Goal: Task Accomplishment & Management: Complete application form

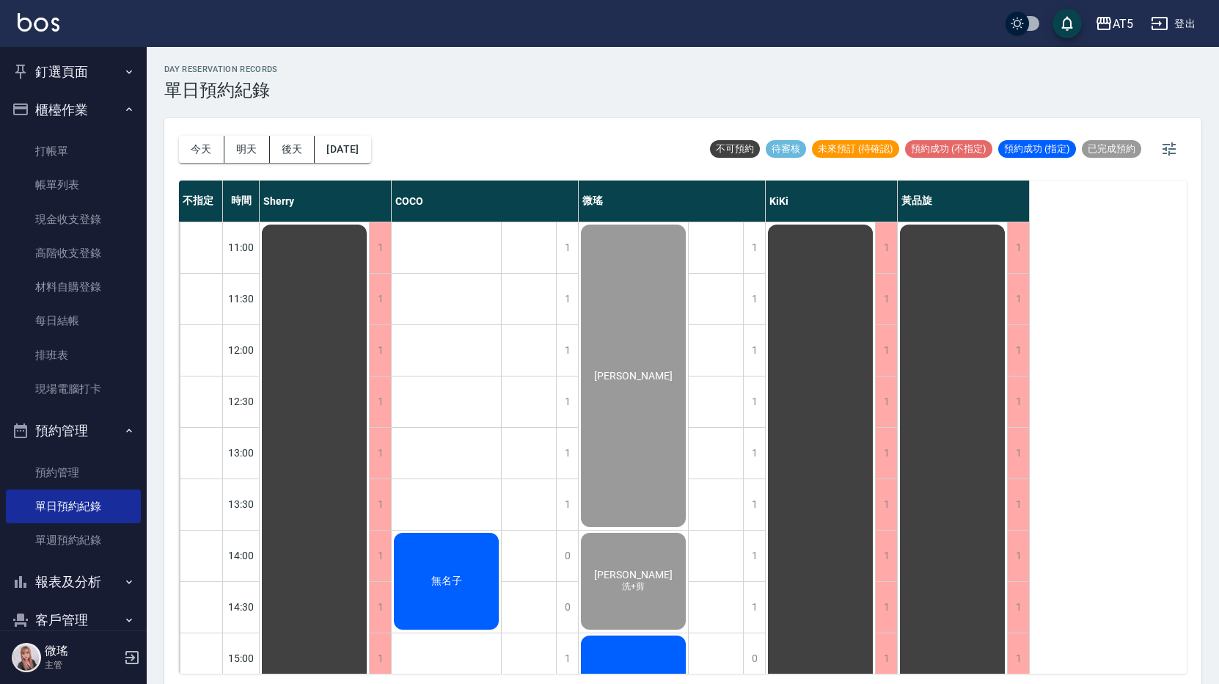
scroll to position [1, 0]
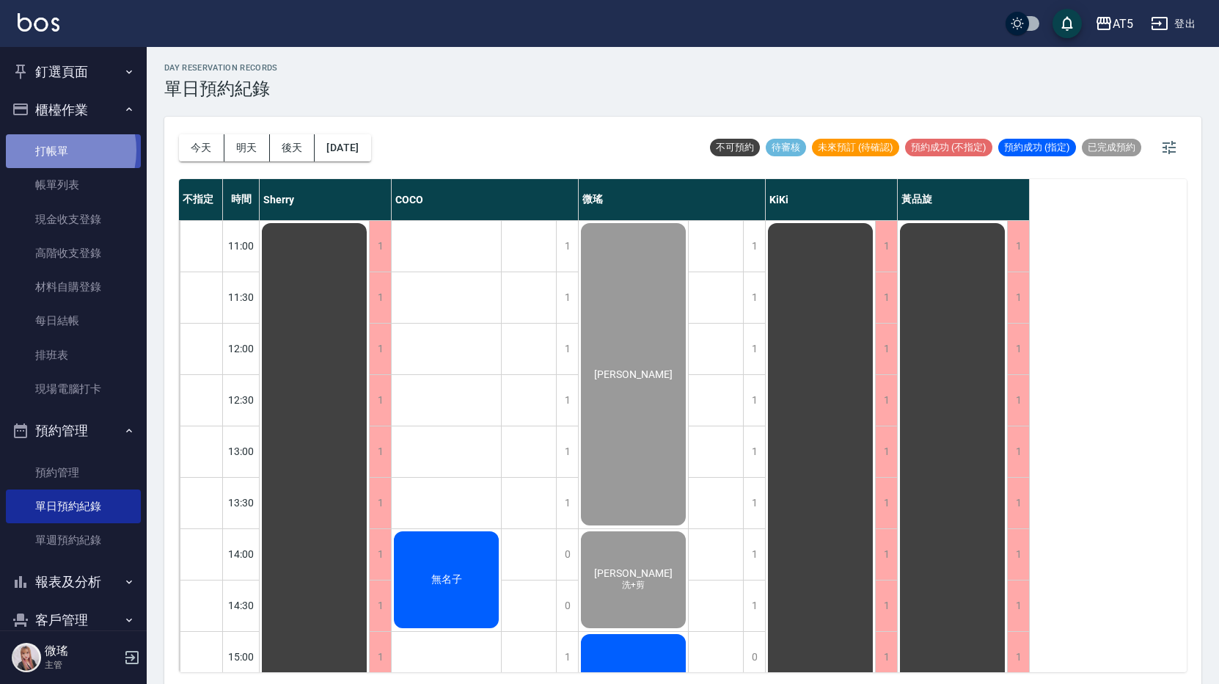
click at [49, 150] on link "打帳單" at bounding box center [73, 151] width 135 height 34
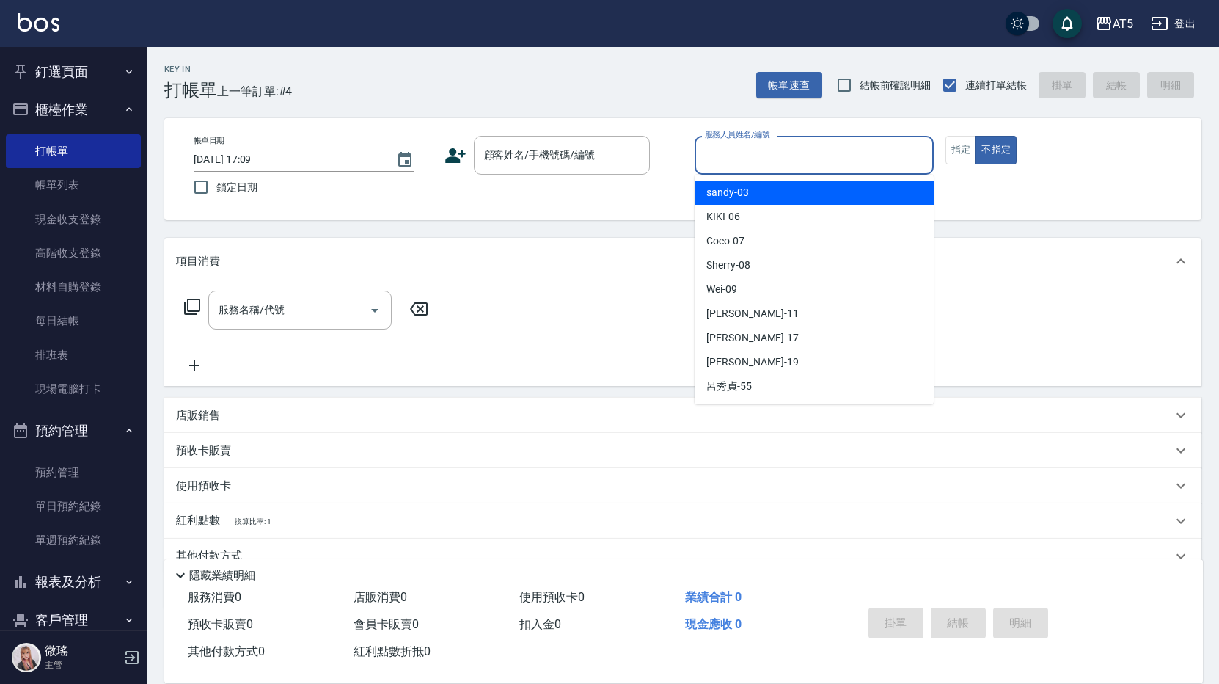
click at [736, 168] on input "服務人員姓名/編號" at bounding box center [814, 155] width 226 height 26
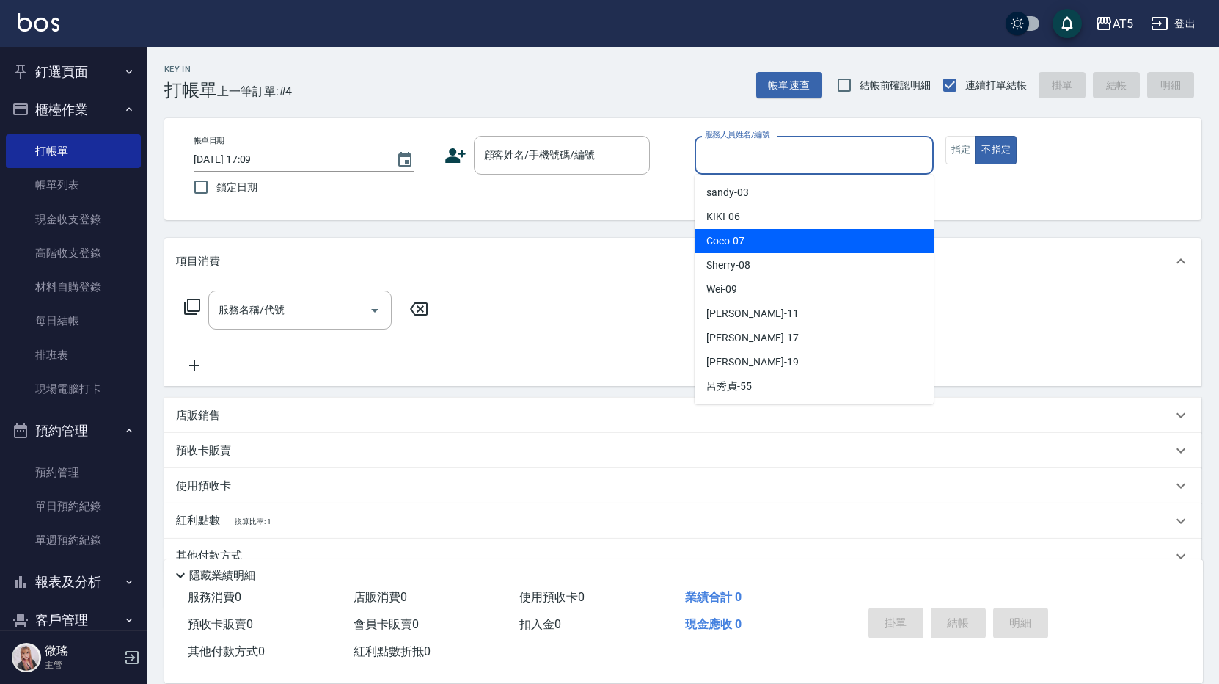
click at [728, 241] on span "Coco -07" at bounding box center [725, 240] width 38 height 15
type input "Coco-07"
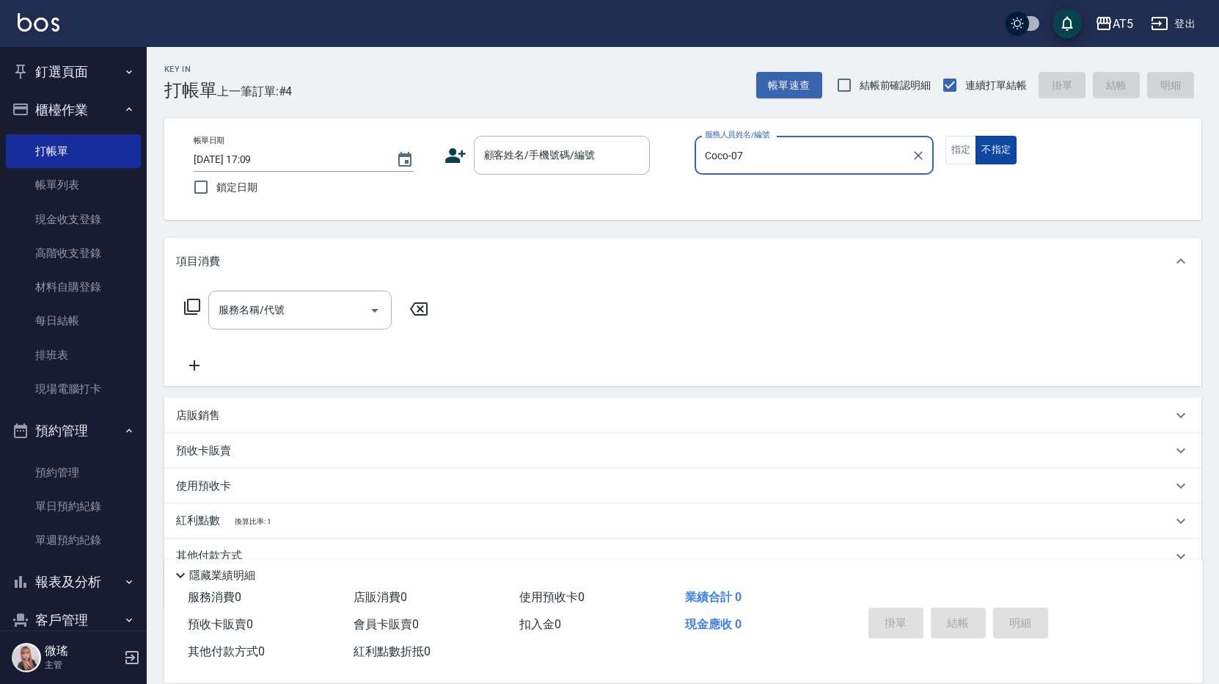
click at [975, 154] on button "不指定" at bounding box center [995, 150] width 41 height 29
click at [949, 167] on div "帳單日期 [DATE] 17:09 鎖定日期 顧客姓名/手機號碼/編號 顧客姓名/手機號碼/編號 服務人員姓名/編號 [PERSON_NAME]-07 服務人…" at bounding box center [683, 169] width 1002 height 67
click at [953, 163] on button "指定" at bounding box center [961, 150] width 32 height 29
click at [611, 154] on input "顧客姓名/手機號碼/編號" at bounding box center [550, 155] width 141 height 26
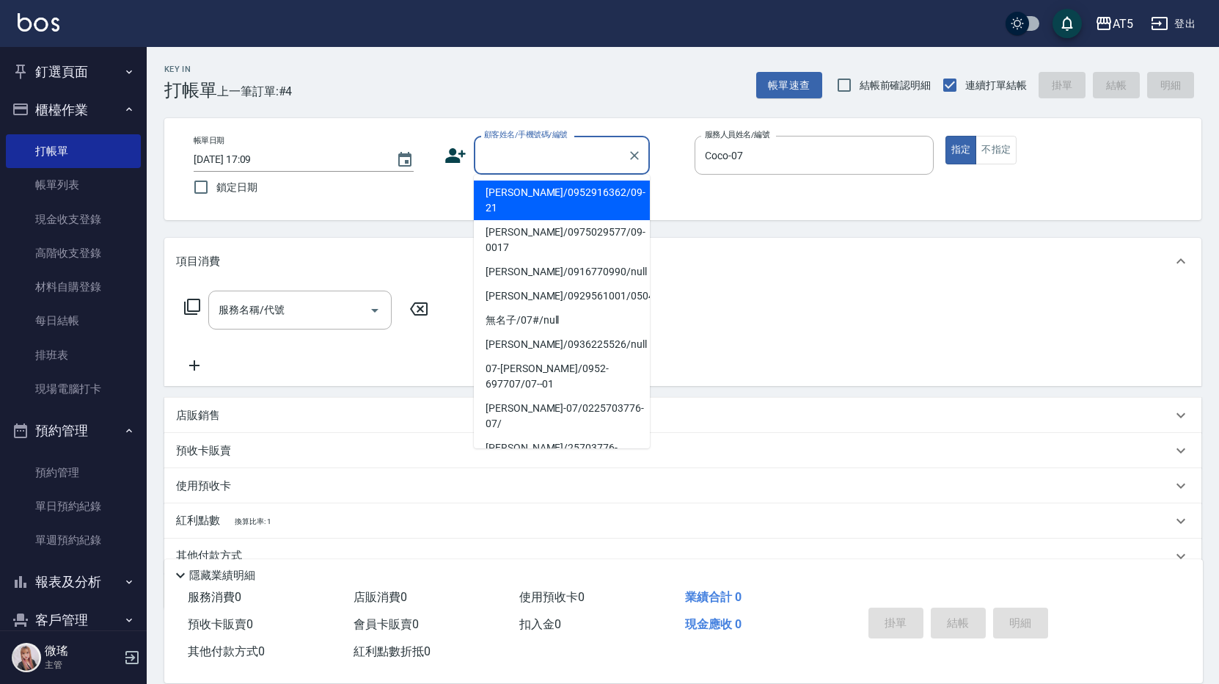
click at [546, 147] on input "顧客姓名/手機號碼/編號" at bounding box center [550, 155] width 141 height 26
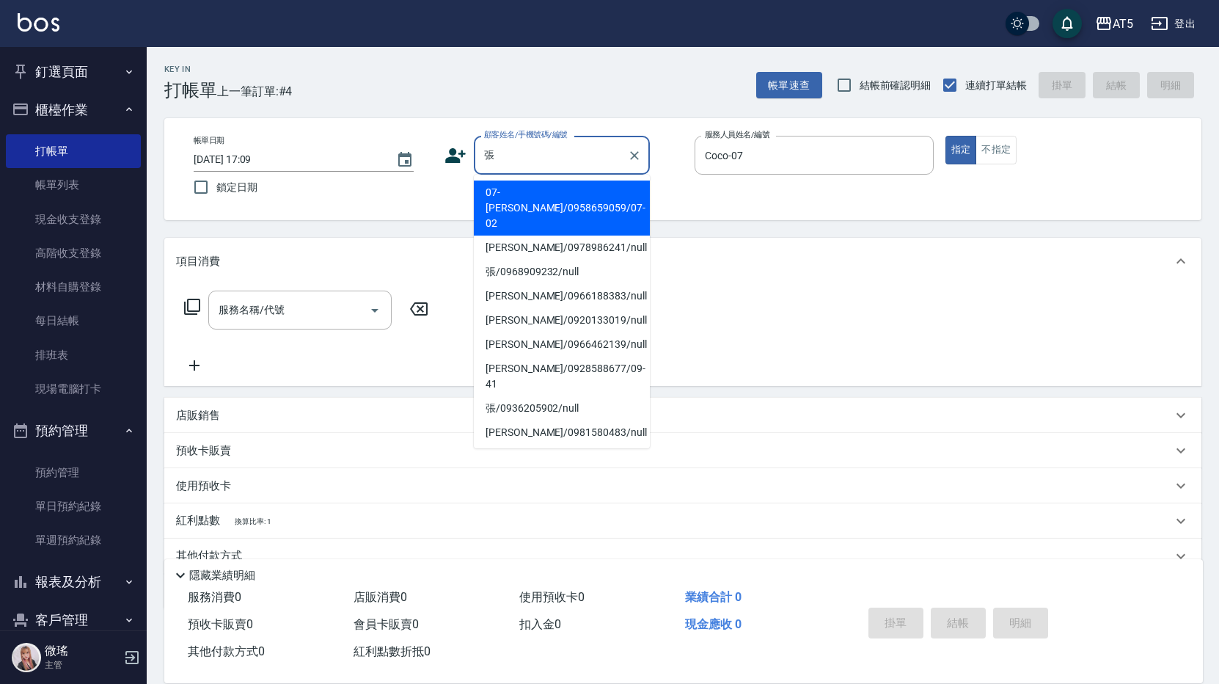
click at [528, 184] on li "07-[PERSON_NAME]/0958659059/07-02" at bounding box center [562, 207] width 176 height 55
type input "07-[PERSON_NAME]/0958659059/07-02"
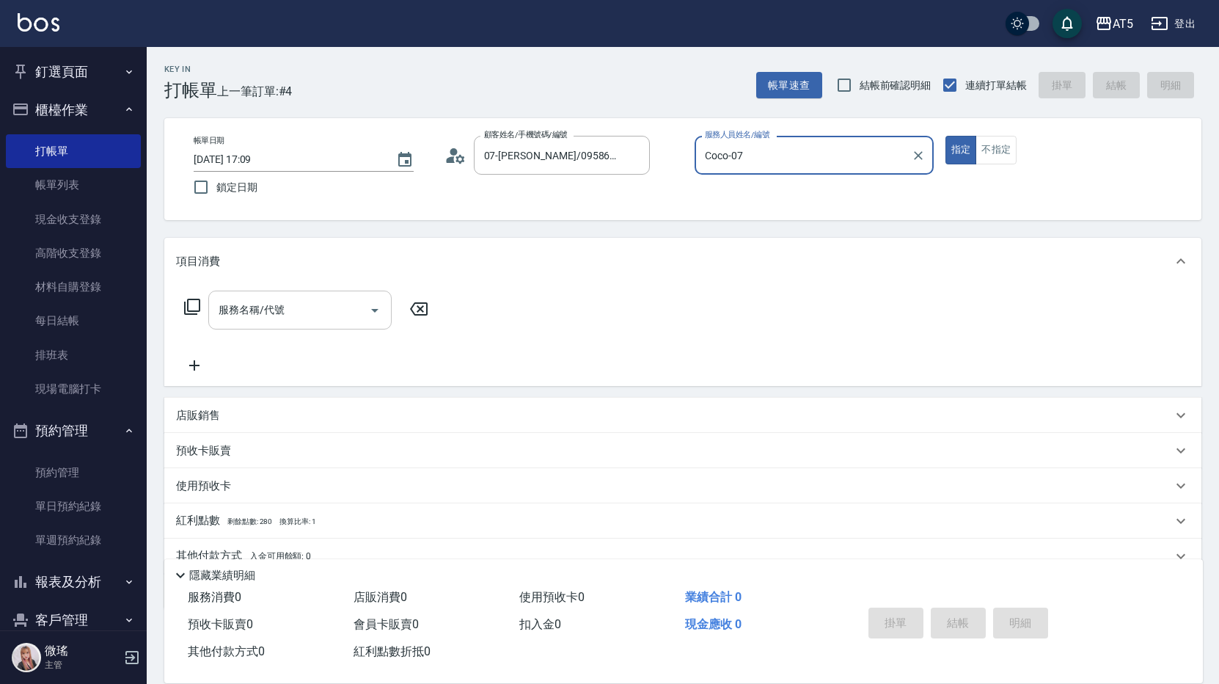
click at [266, 299] on input "服務名稱/代號" at bounding box center [289, 310] width 148 height 26
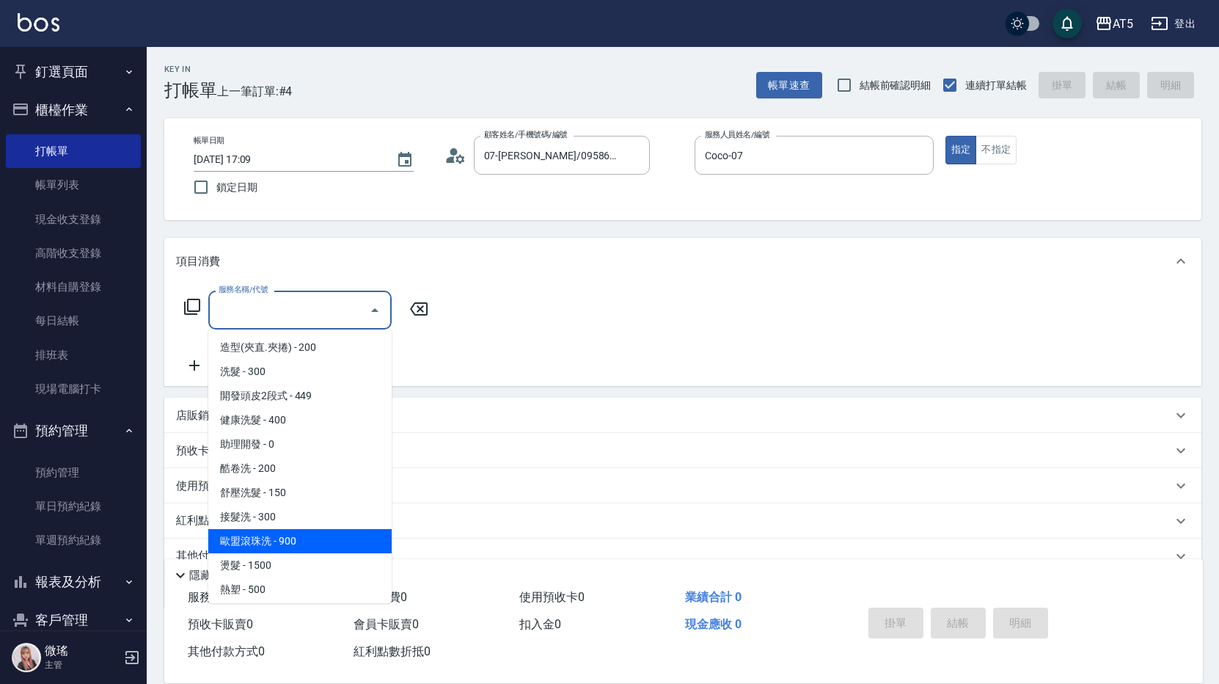
click at [320, 550] on span "歐盟滾珠洗 - 900" at bounding box center [299, 541] width 183 height 24
type input "歐盟滾珠洗(215)"
type input "90"
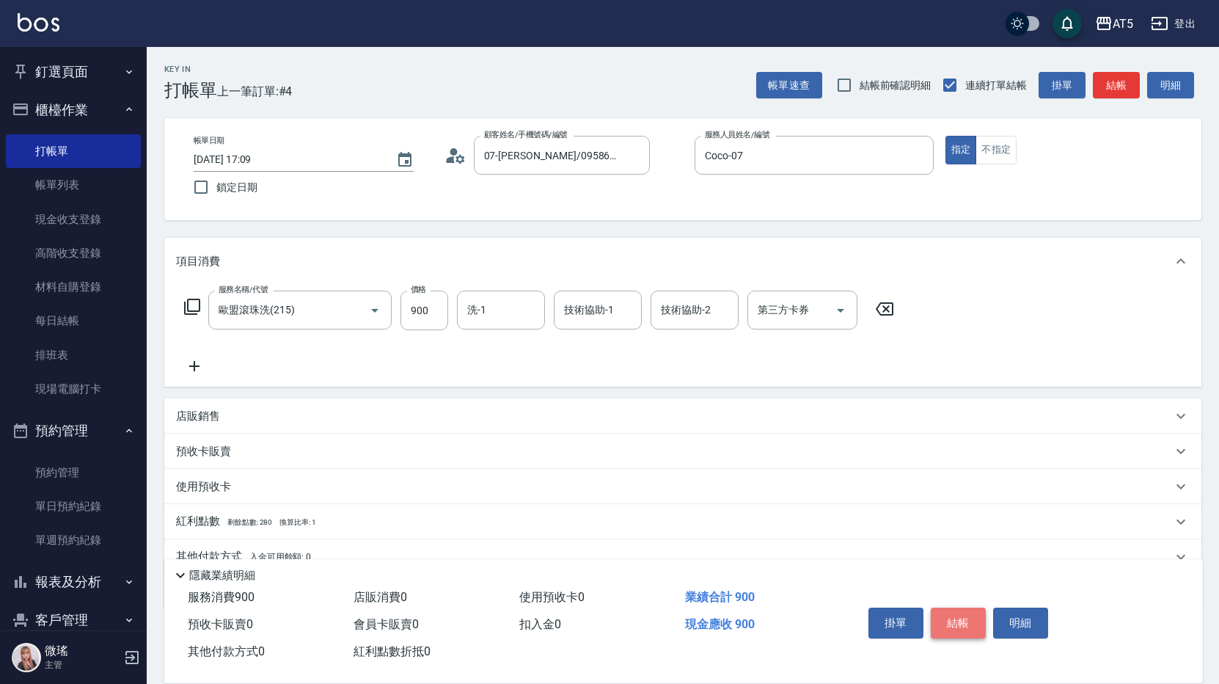
click at [945, 611] on button "結帳" at bounding box center [958, 622] width 55 height 31
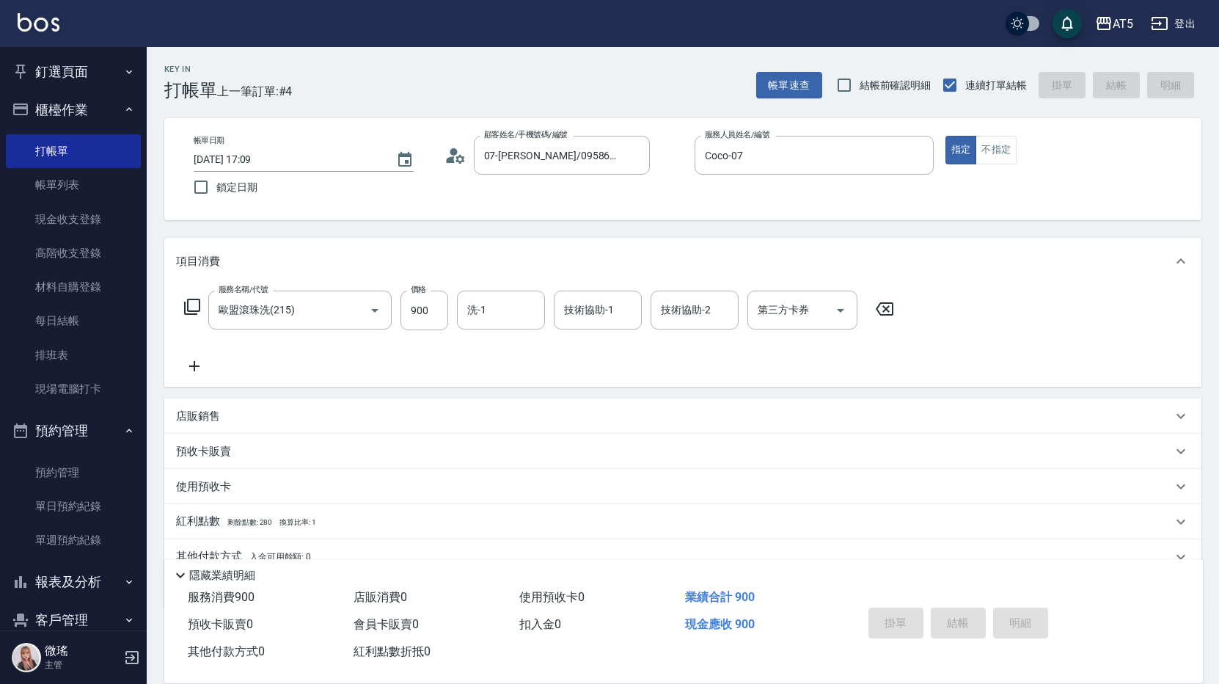
type input "0"
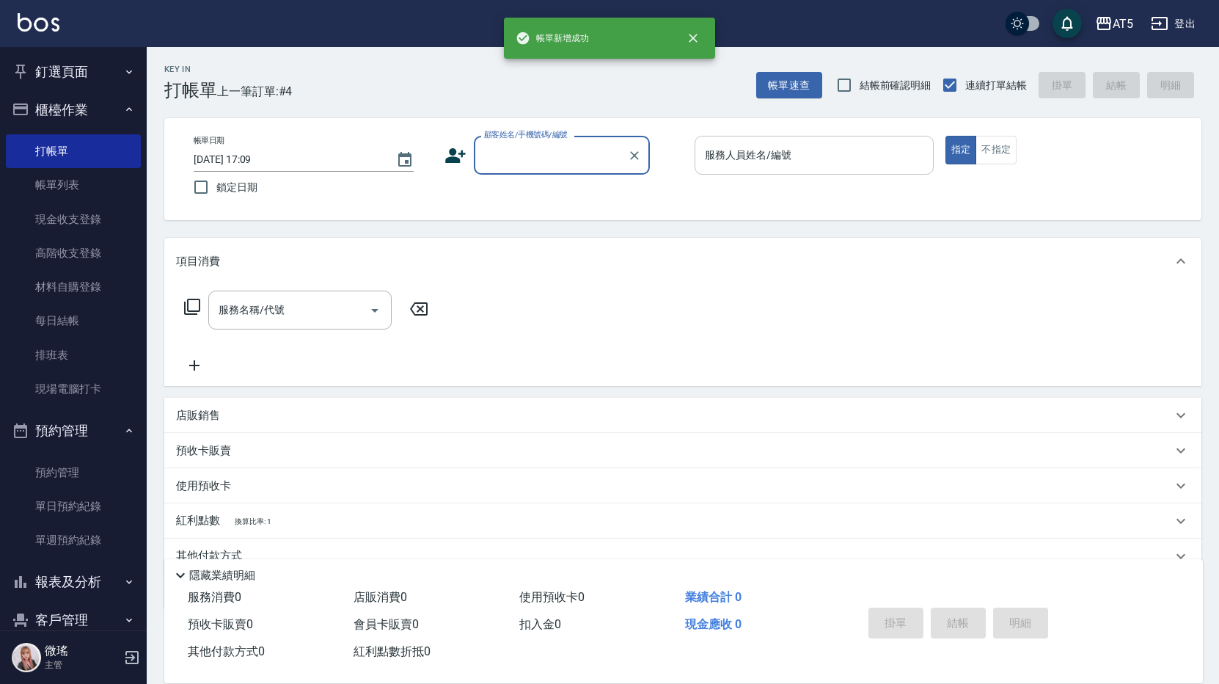
click at [746, 165] on input "服務人員姓名/編號" at bounding box center [814, 155] width 226 height 26
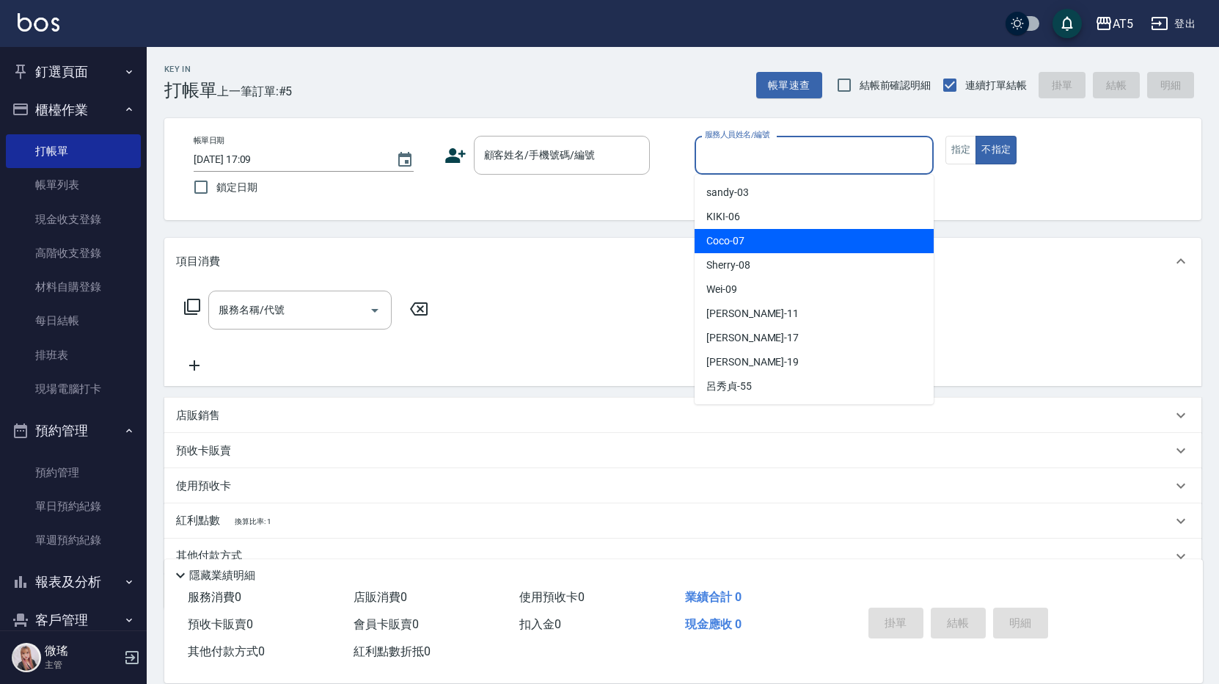
click at [741, 246] on span "Coco -07" at bounding box center [725, 240] width 38 height 15
type input "Coco-07"
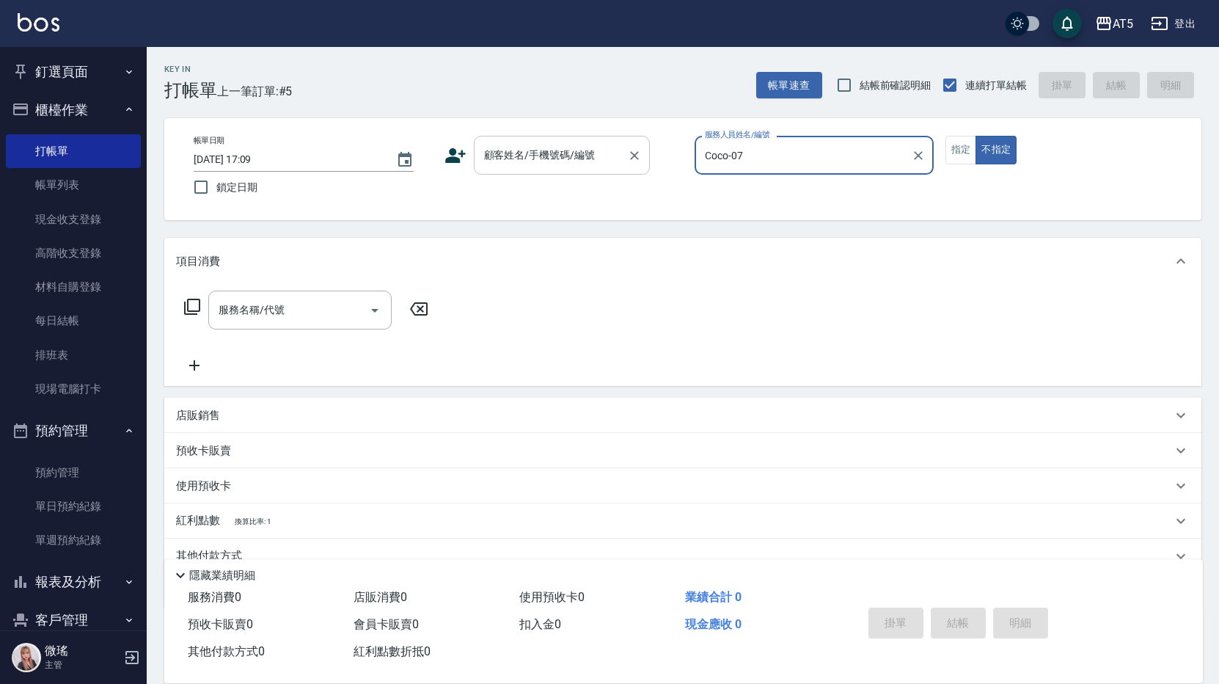
click at [564, 160] on input "顧客姓名/手機號碼/編號" at bounding box center [550, 155] width 141 height 26
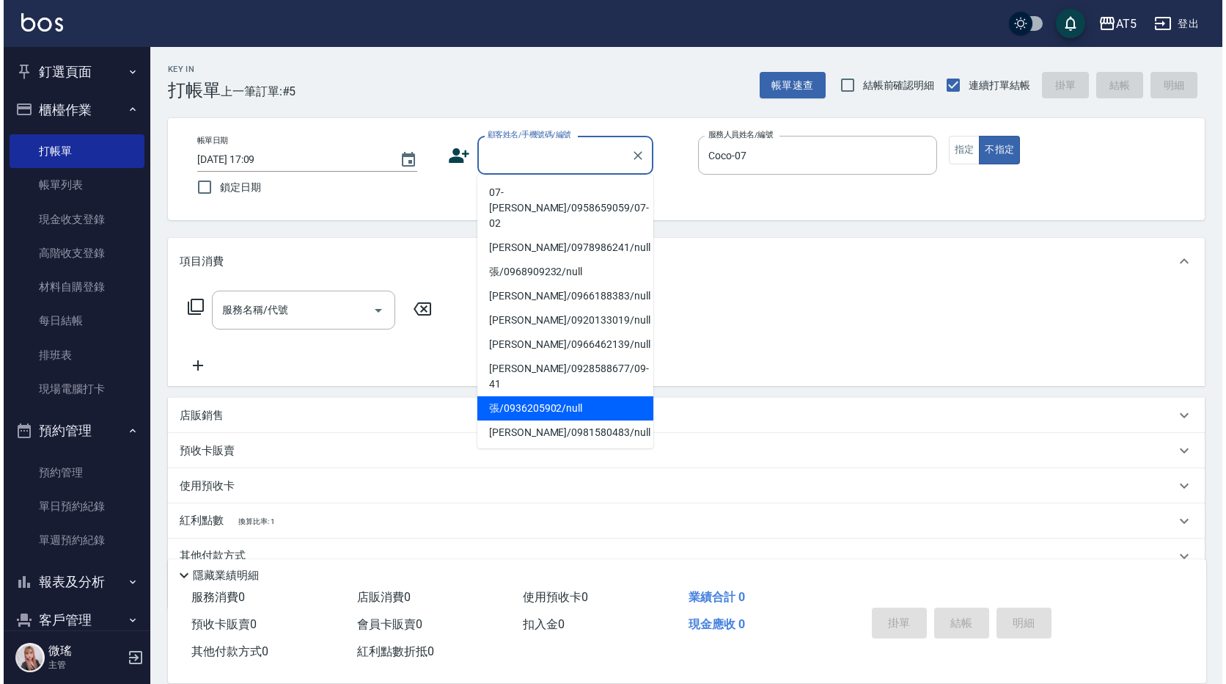
scroll to position [220, 0]
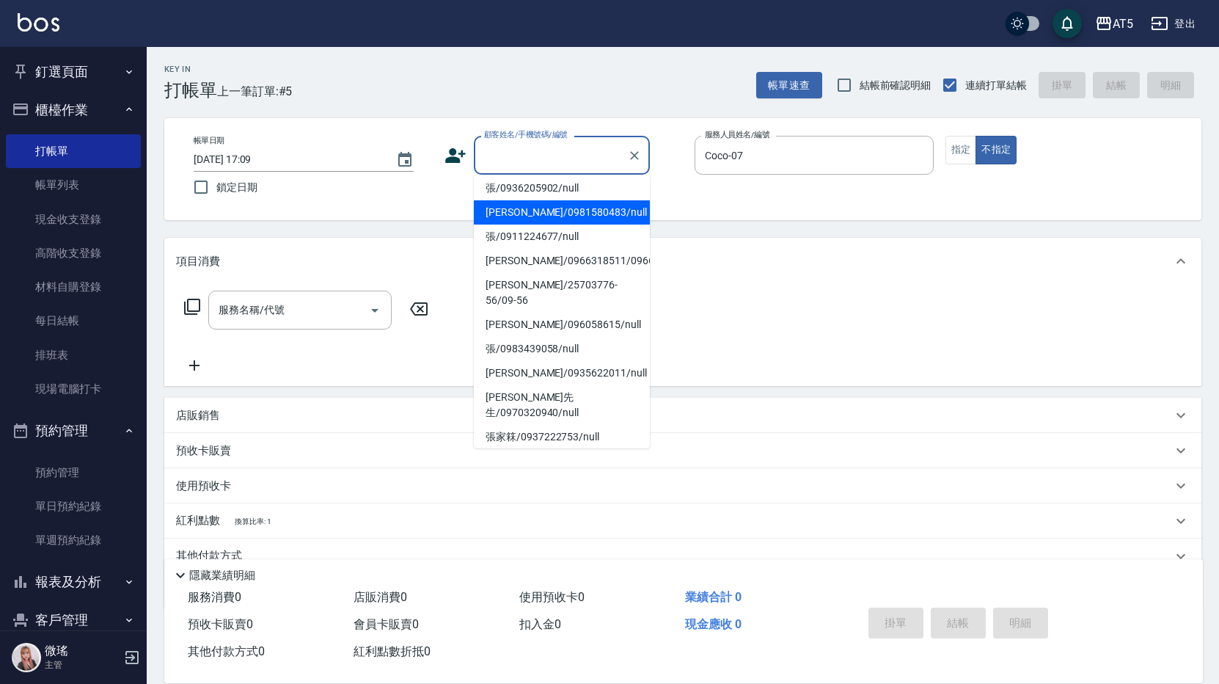
click at [563, 155] on input "顧客姓名/手機號碼/編號" at bounding box center [550, 155] width 141 height 26
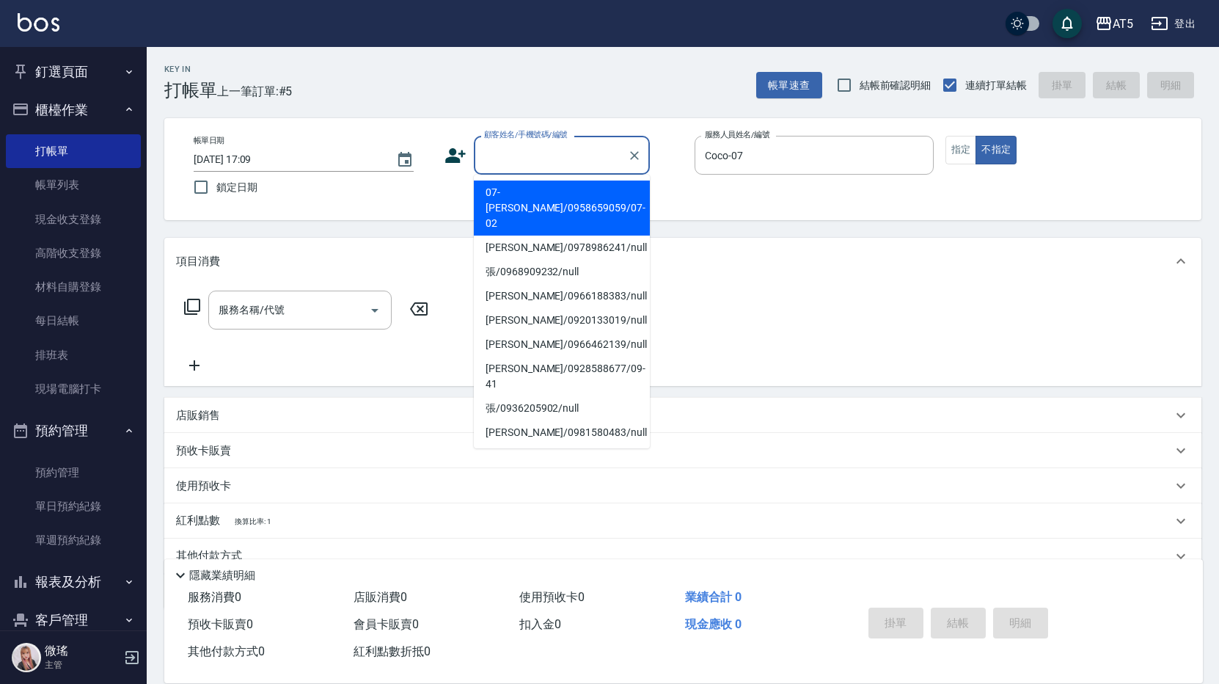
click at [563, 155] on input "顧客姓名/手機號碼/編號" at bounding box center [550, 155] width 141 height 26
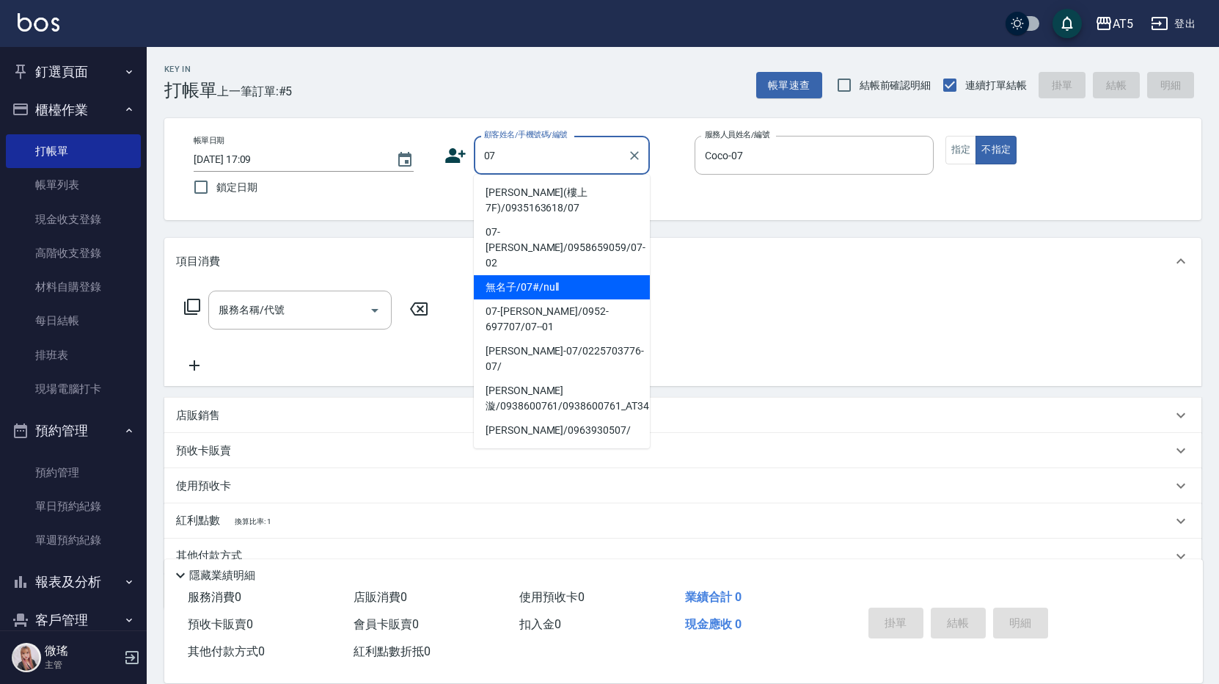
click at [537, 275] on li "無名子/07#/null" at bounding box center [562, 287] width 176 height 24
type input "無名子/07#/null"
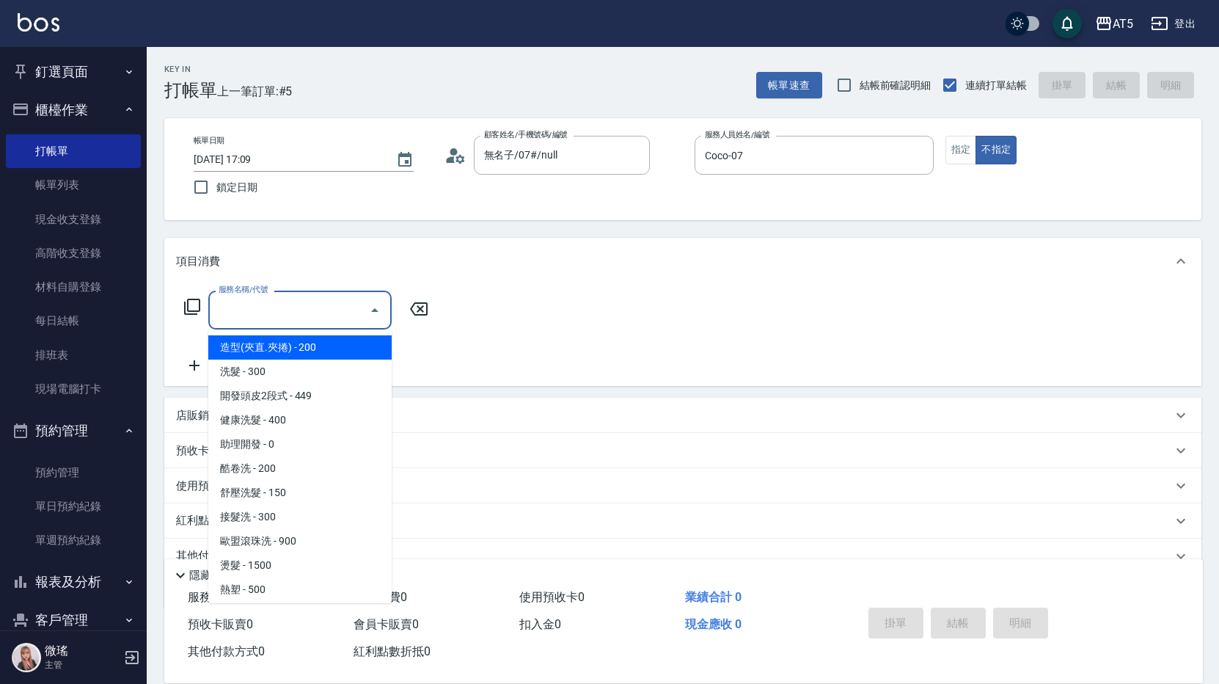
click at [307, 299] on input "服務名稱/代號" at bounding box center [289, 310] width 148 height 26
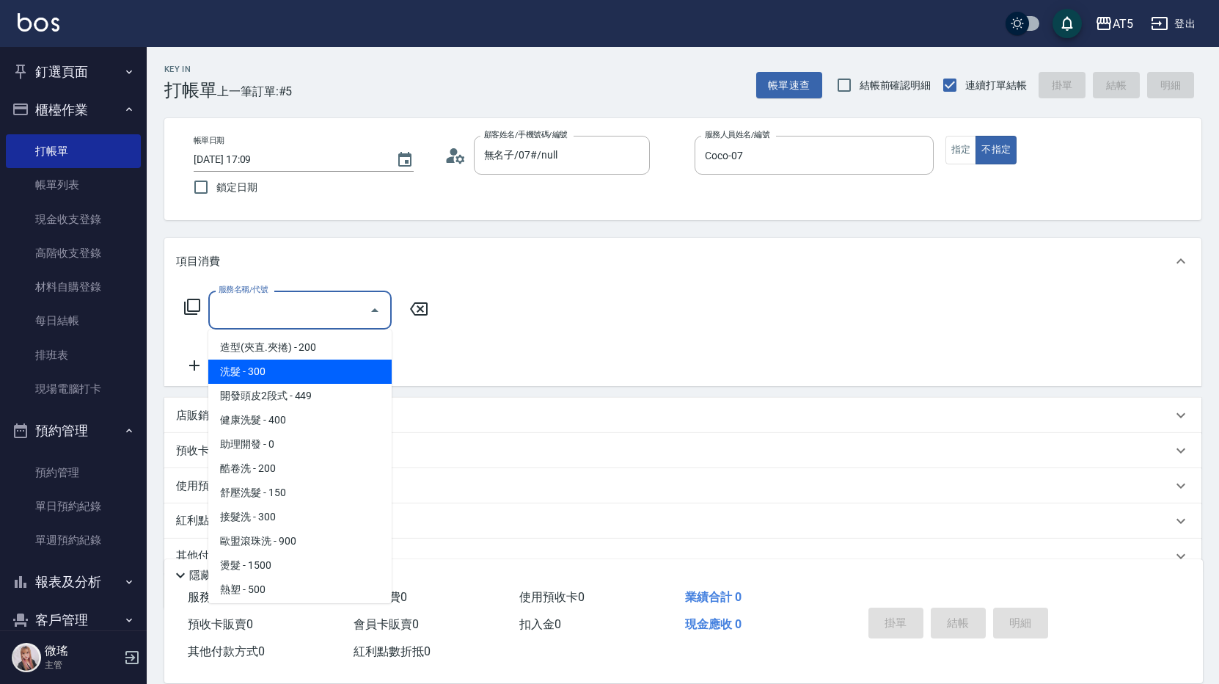
click at [280, 370] on span "洗髮 - 300" at bounding box center [299, 371] width 183 height 24
type input "洗髮(201)"
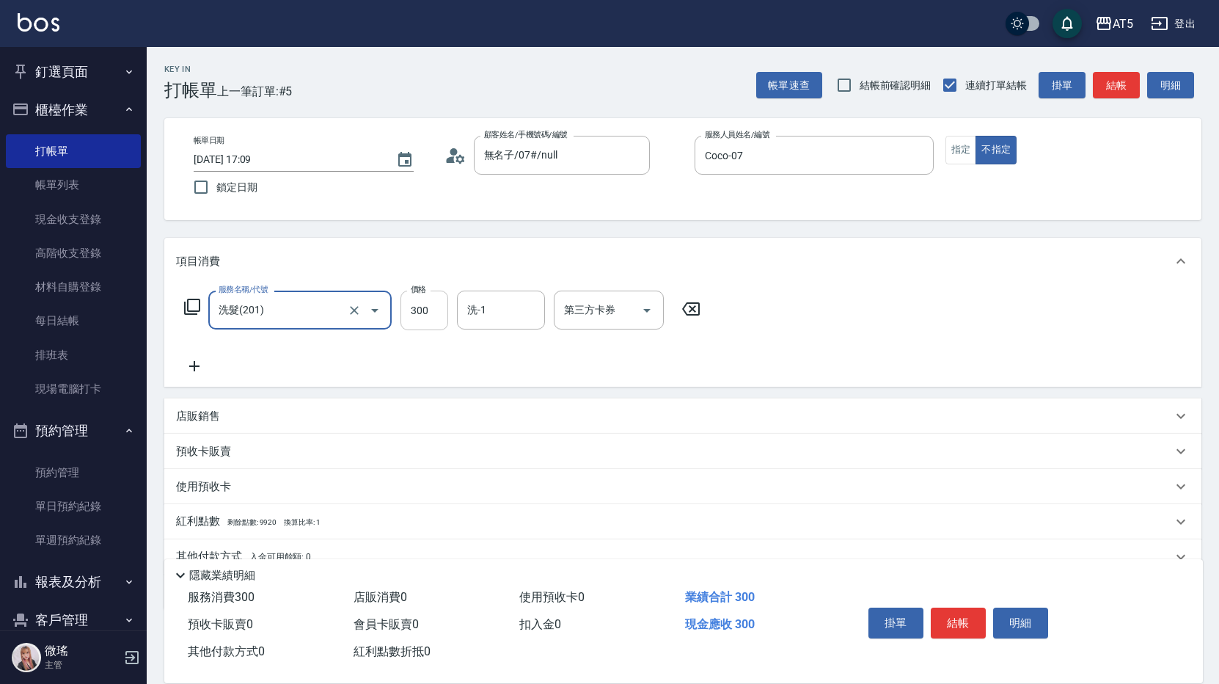
click at [417, 318] on input "300" at bounding box center [424, 310] width 48 height 40
type input "0"
type input "42"
type input "40"
type input "420"
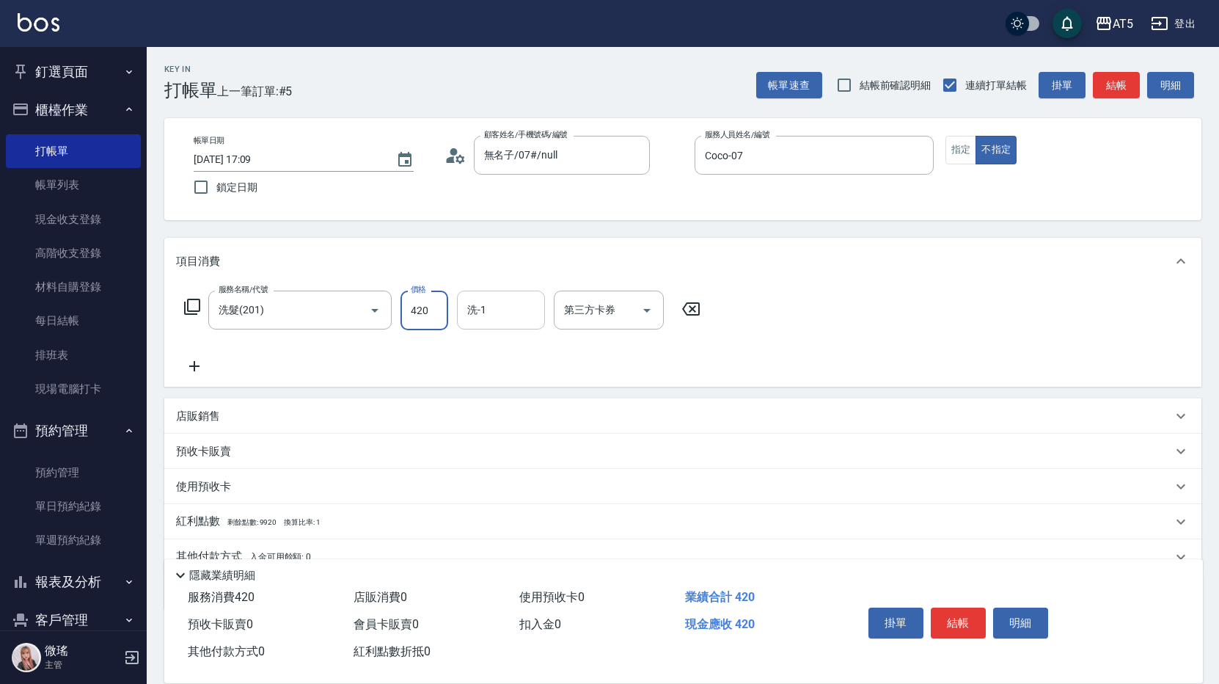
click at [485, 315] on input "洗-1" at bounding box center [501, 310] width 75 height 26
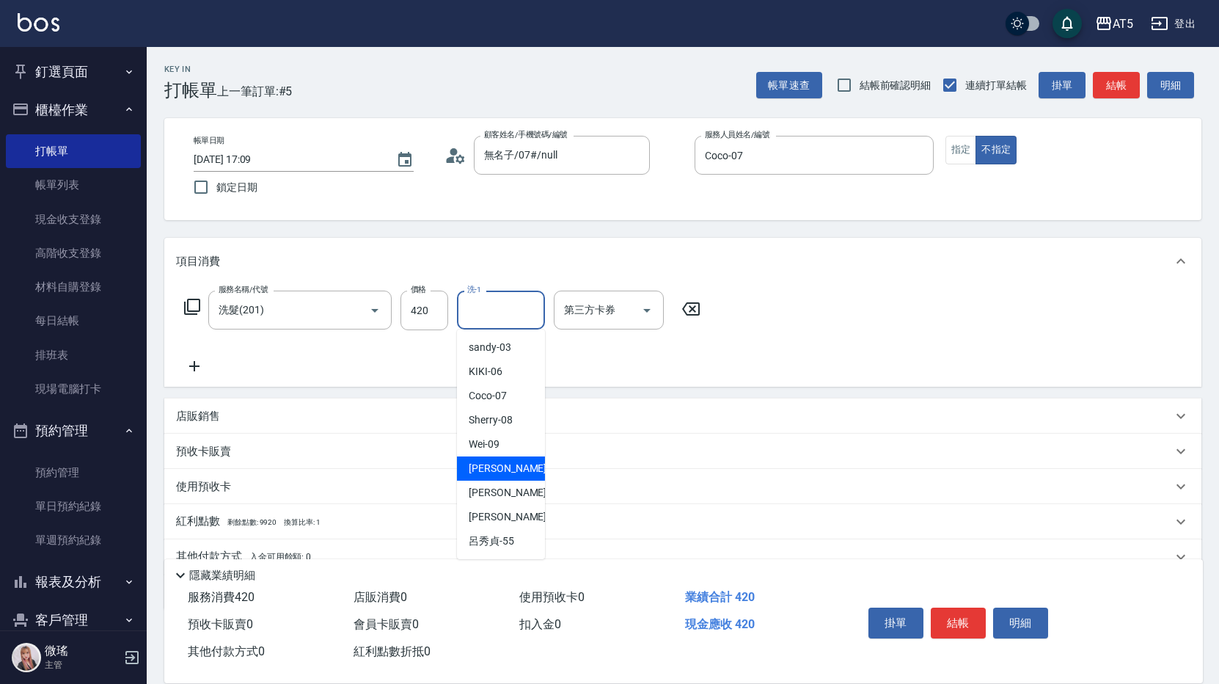
drag, startPoint x: 506, startPoint y: 469, endPoint x: 488, endPoint y: 446, distance: 29.2
click at [505, 465] on div "[PERSON_NAME] -11" at bounding box center [501, 468] width 88 height 24
type input "[PERSON_NAME]-11"
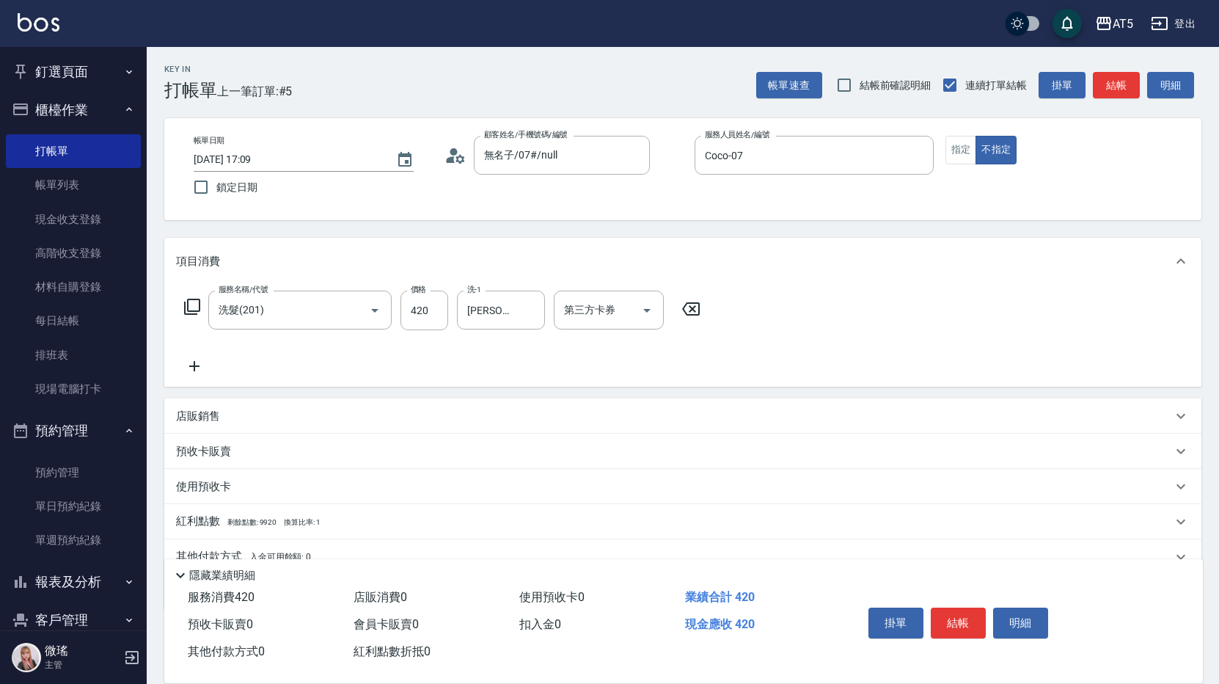
click at [193, 310] on icon at bounding box center [192, 307] width 18 height 18
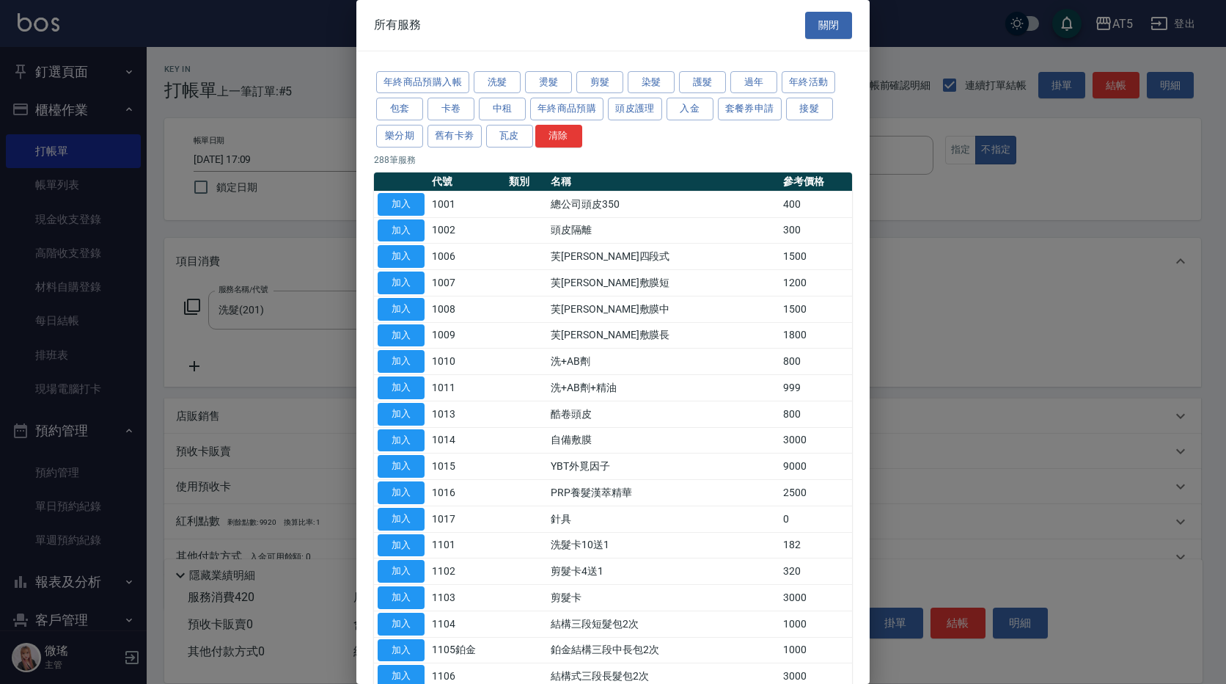
click at [304, 244] on div at bounding box center [613, 342] width 1226 height 684
click at [829, 29] on button "關閉" at bounding box center [828, 25] width 47 height 27
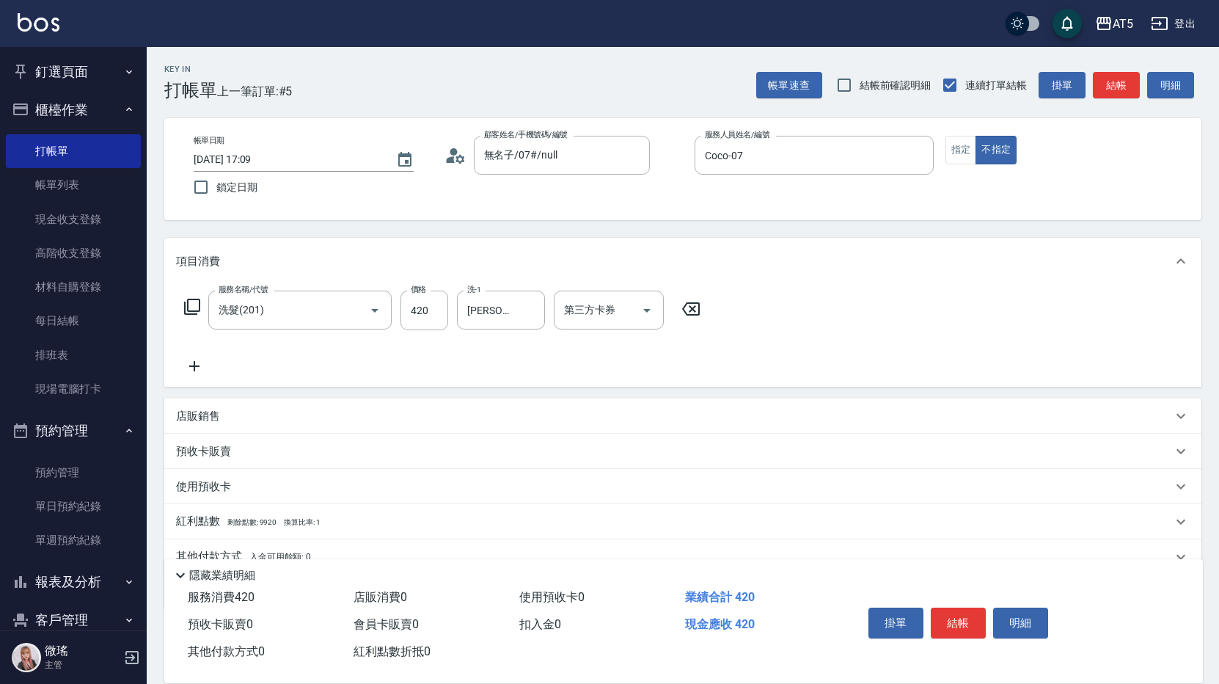
click at [194, 358] on icon at bounding box center [194, 366] width 37 height 18
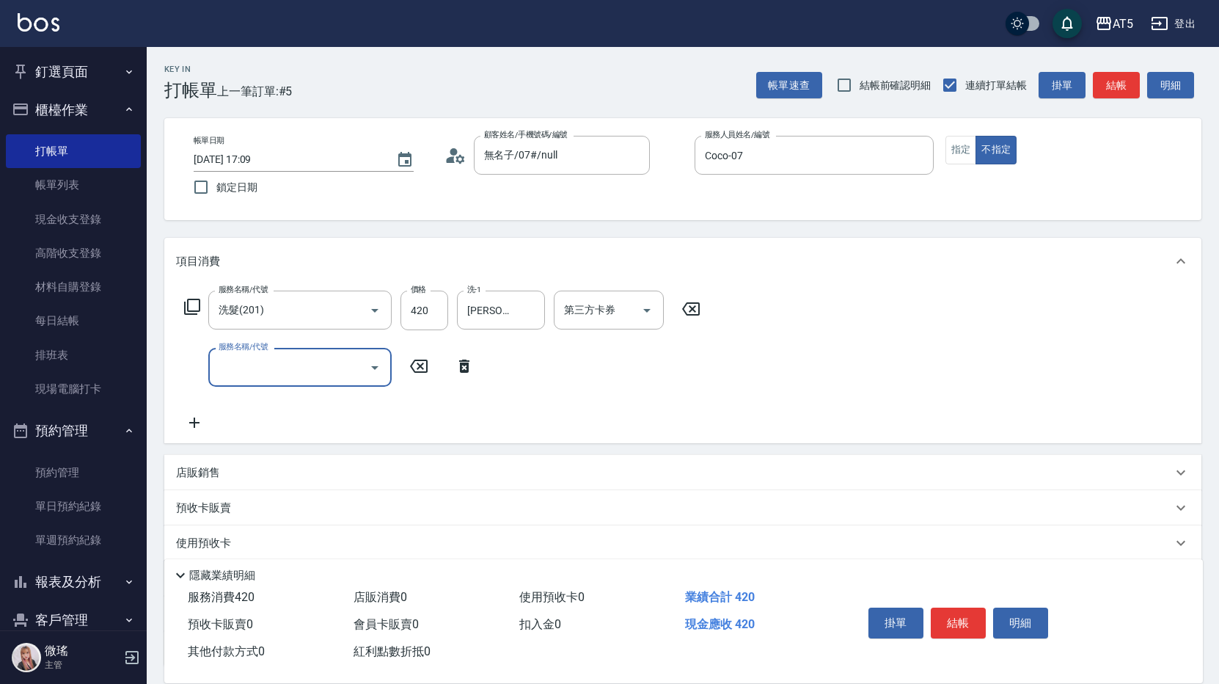
click at [231, 365] on input "服務名稱/代號" at bounding box center [289, 367] width 148 height 26
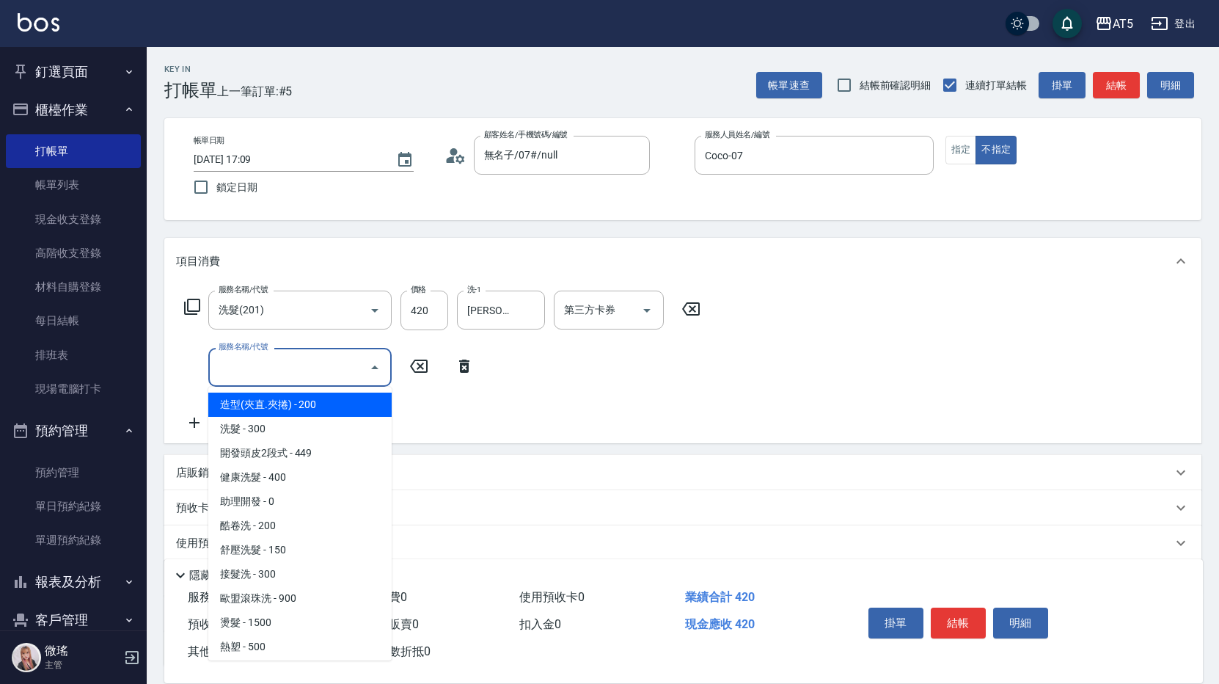
click at [267, 411] on span "造型(夾直.夾捲) - 200" at bounding box center [299, 404] width 183 height 24
type input "60"
type input "造型(夾直.夾捲)(200)"
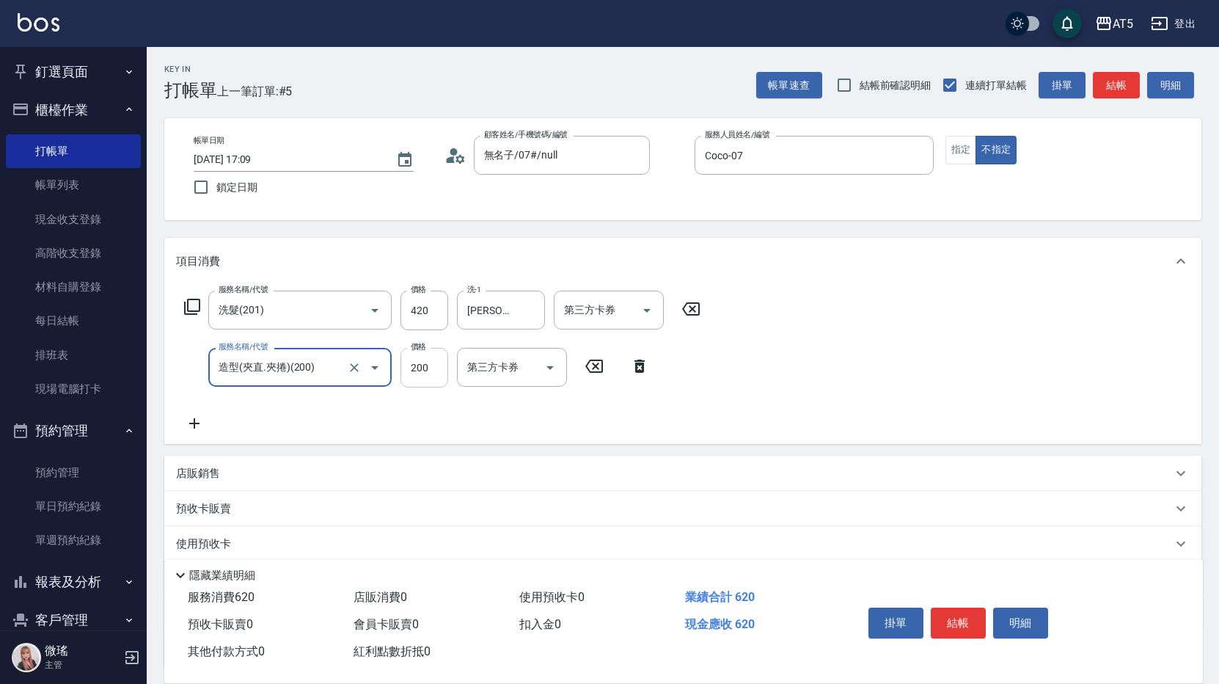
click at [427, 366] on input "200" at bounding box center [424, 368] width 48 height 40
type input "40"
type input "10"
type input "50"
type input "100"
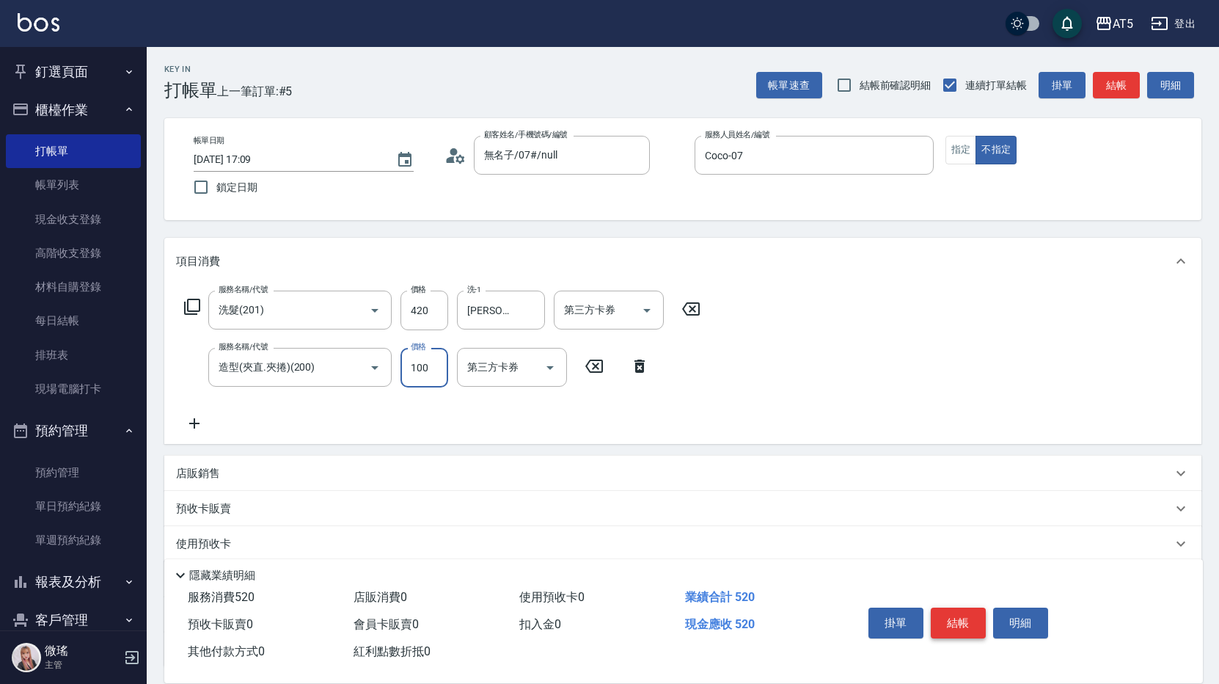
click at [955, 617] on button "結帳" at bounding box center [958, 622] width 55 height 31
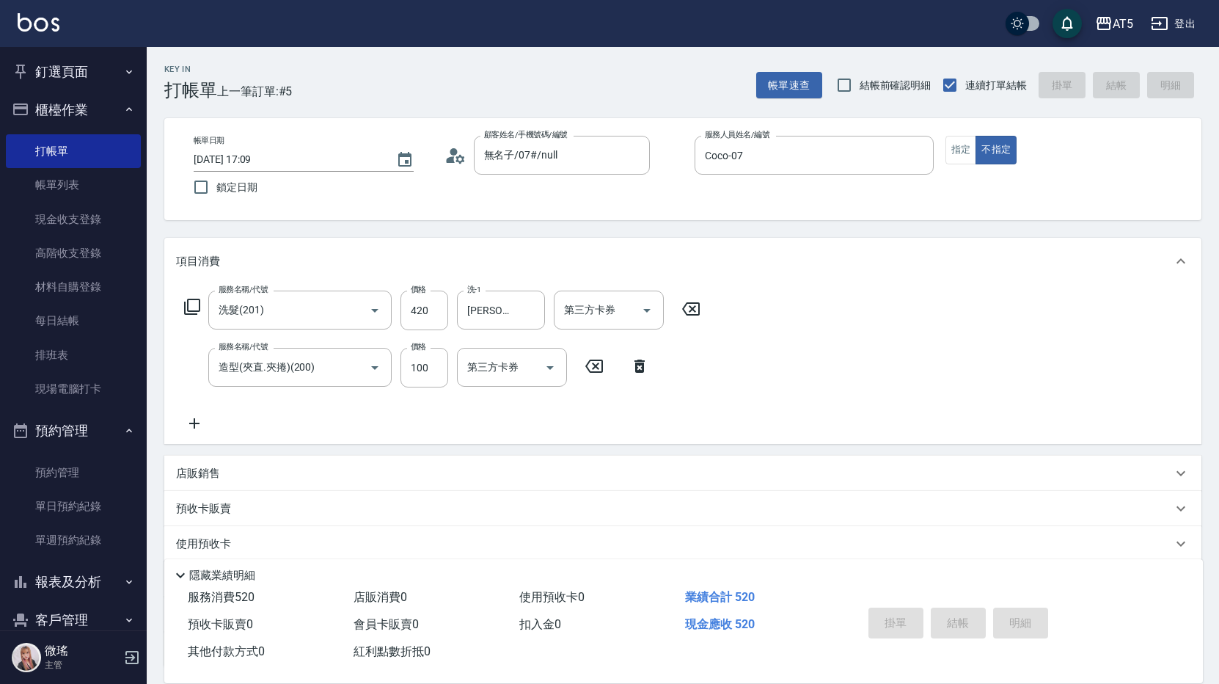
type input "[DATE] 17:10"
type input "0"
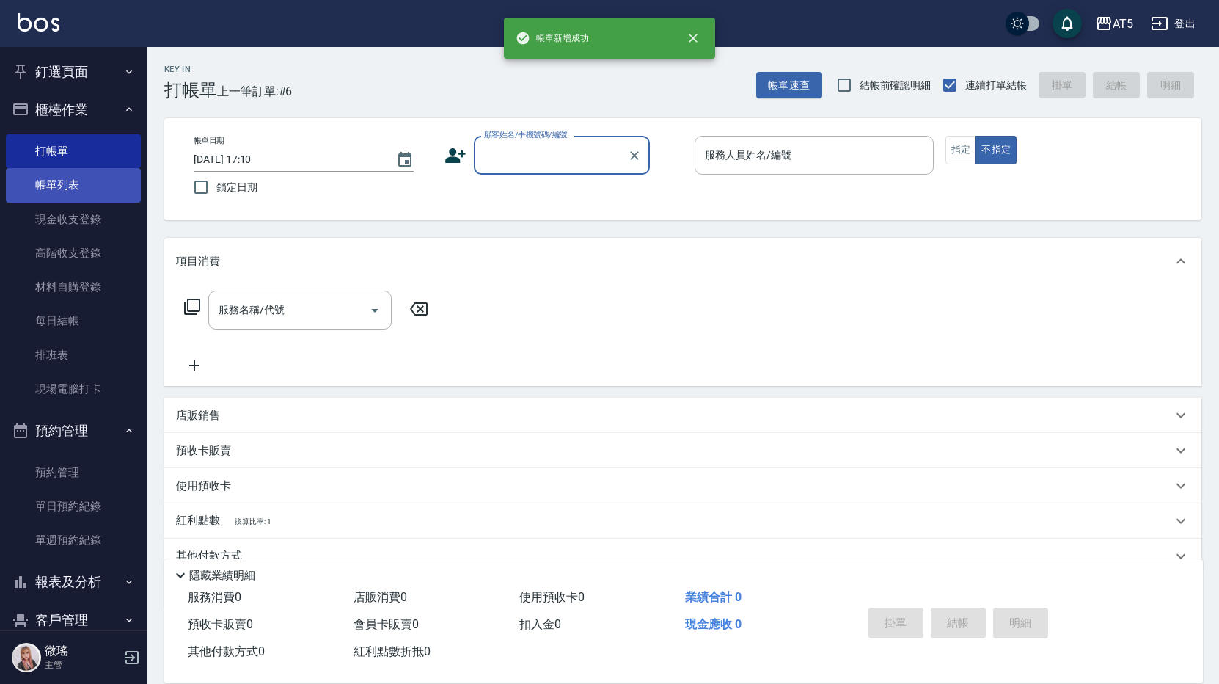
click at [62, 177] on link "帳單列表" at bounding box center [73, 185] width 135 height 34
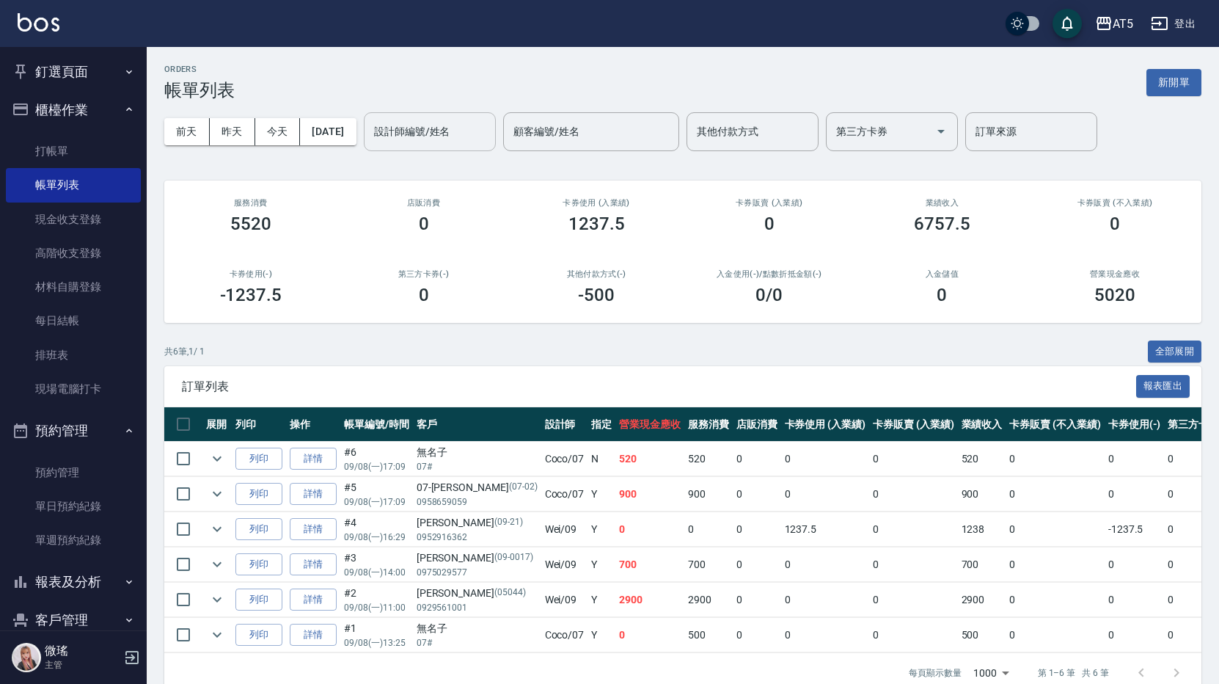
click at [450, 144] on div "設計師編號/姓名" at bounding box center [430, 131] width 132 height 39
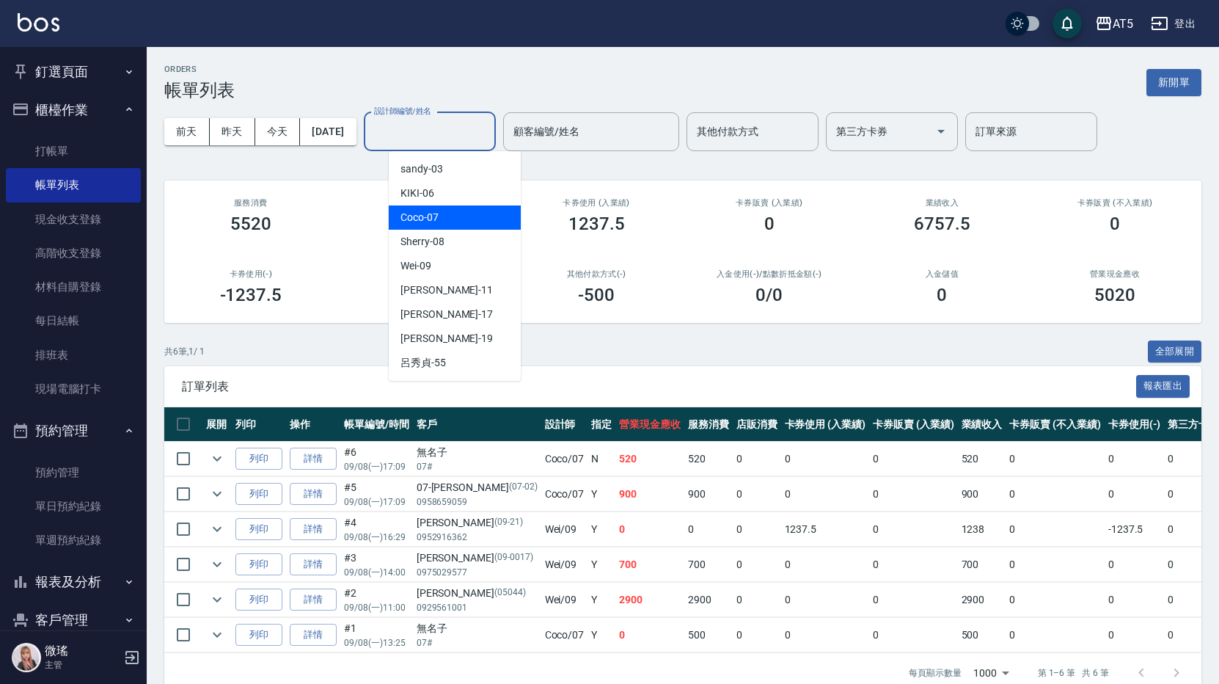
click at [455, 214] on div "Coco -07" at bounding box center [455, 217] width 132 height 24
type input "Coco-07"
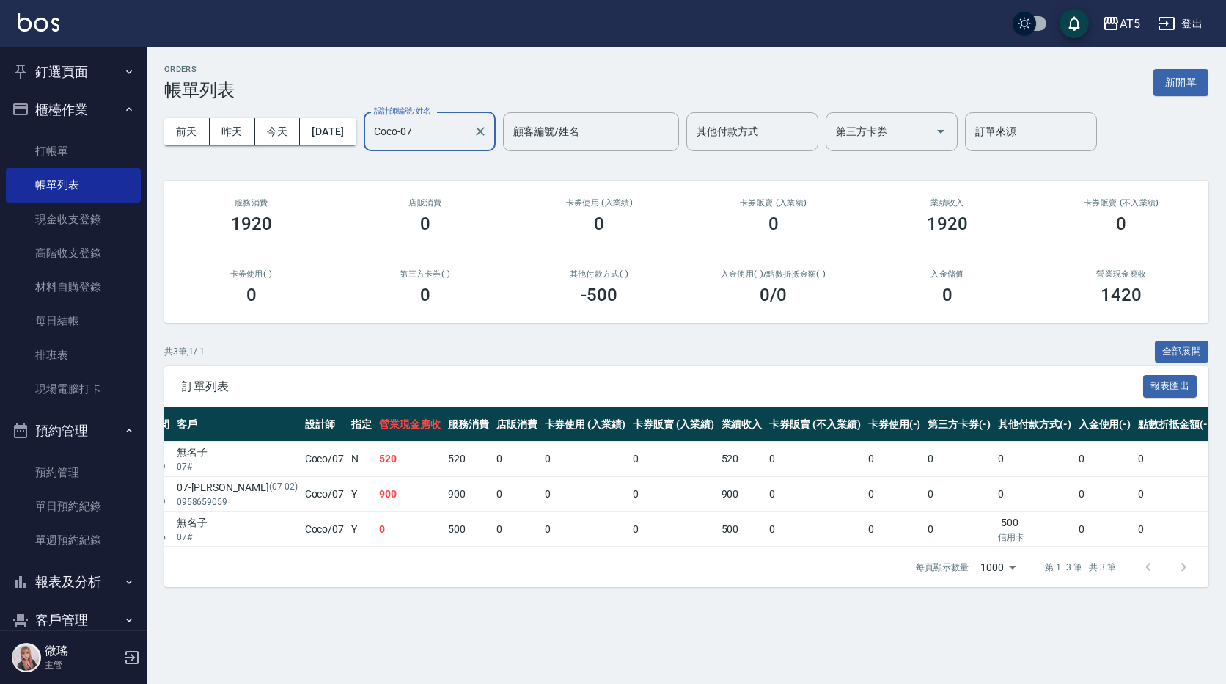
scroll to position [0, 273]
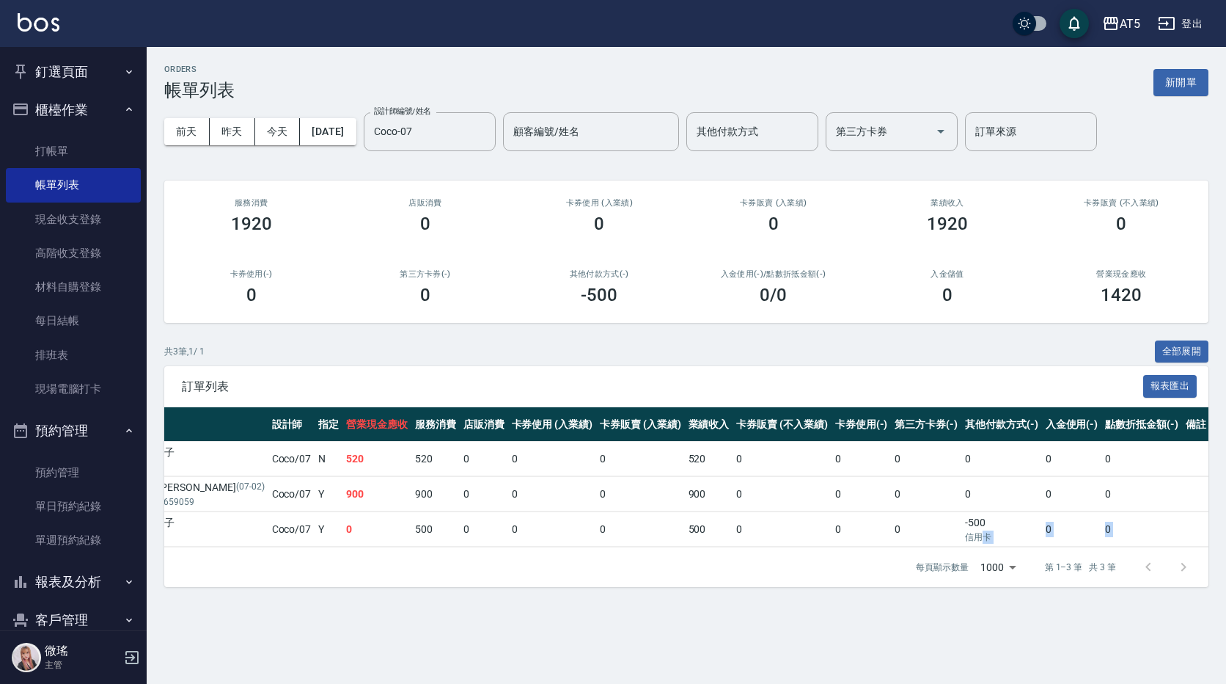
drag, startPoint x: 937, startPoint y: 530, endPoint x: 733, endPoint y: 561, distance: 206.9
click at [733, 561] on div "訂單列表 報表匯出 展開 列印 操作 帳單編號/時間 客戶 設計師 指定 營業現金應收 服務消費 店販消費 卡券使用 (入業績) 卡券販賣 (入業績) 業績收…" at bounding box center [686, 476] width 1044 height 221
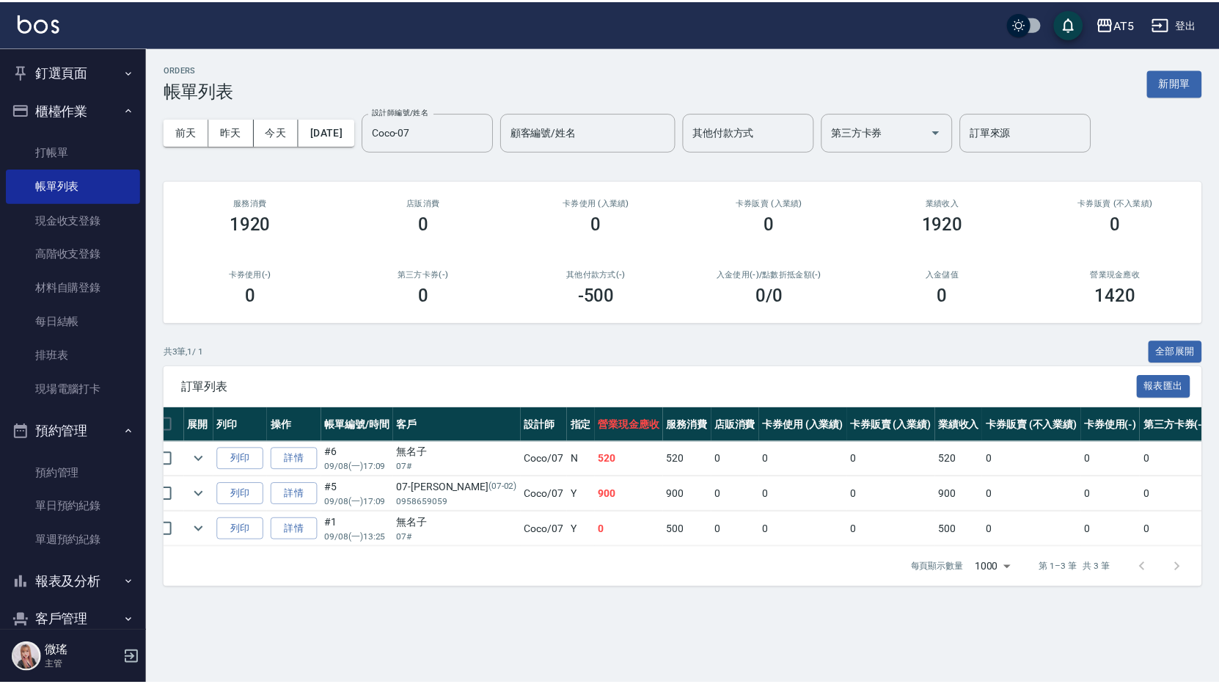
scroll to position [0, 0]
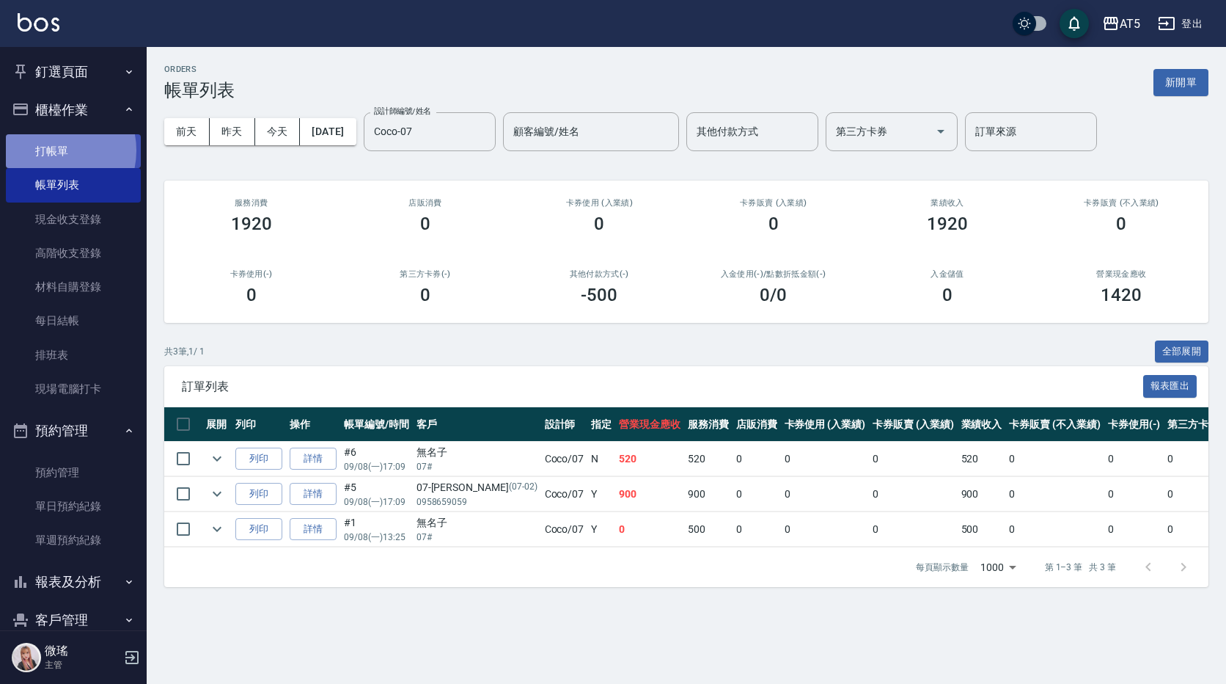
click at [50, 150] on link "打帳單" at bounding box center [73, 151] width 135 height 34
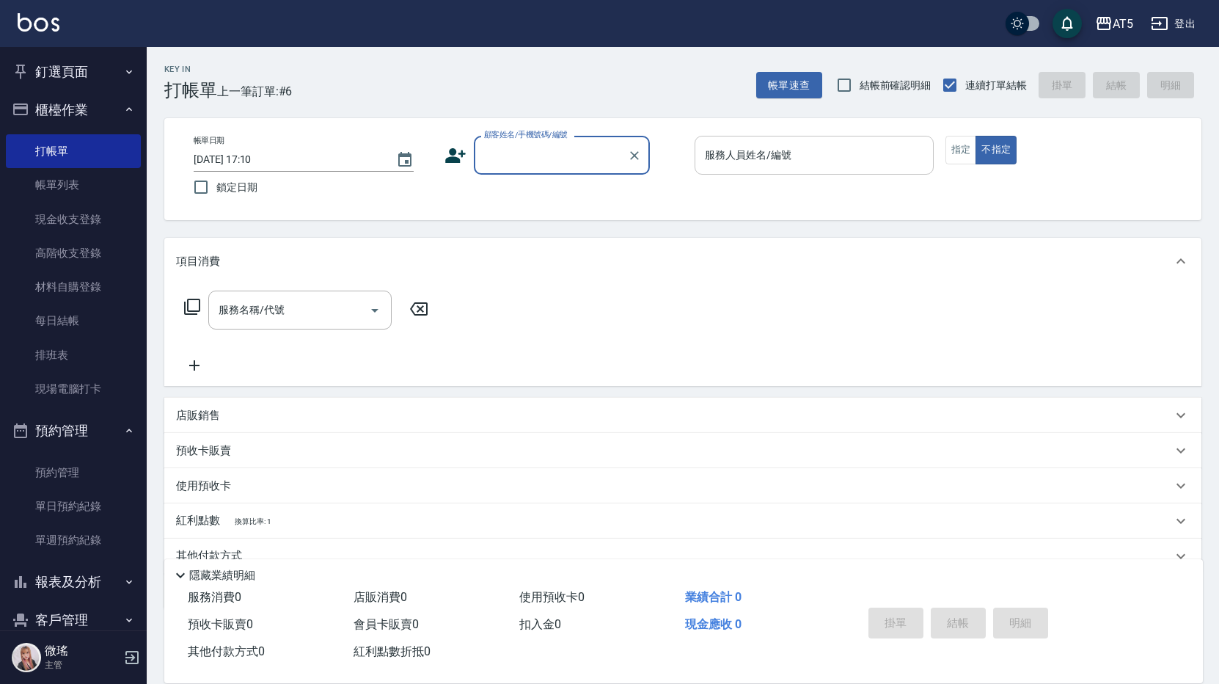
click at [785, 154] on input "服務人員姓名/編號" at bounding box center [814, 155] width 226 height 26
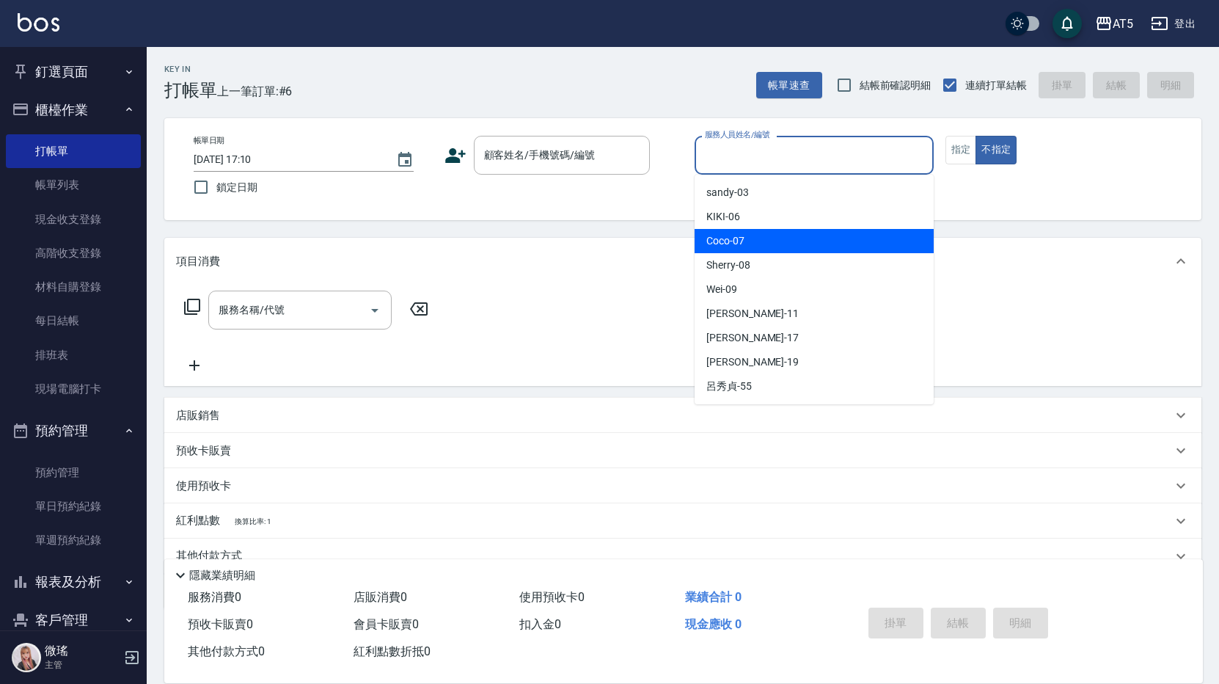
click at [785, 245] on div "Coco -07" at bounding box center [814, 241] width 239 height 24
type input "Coco-07"
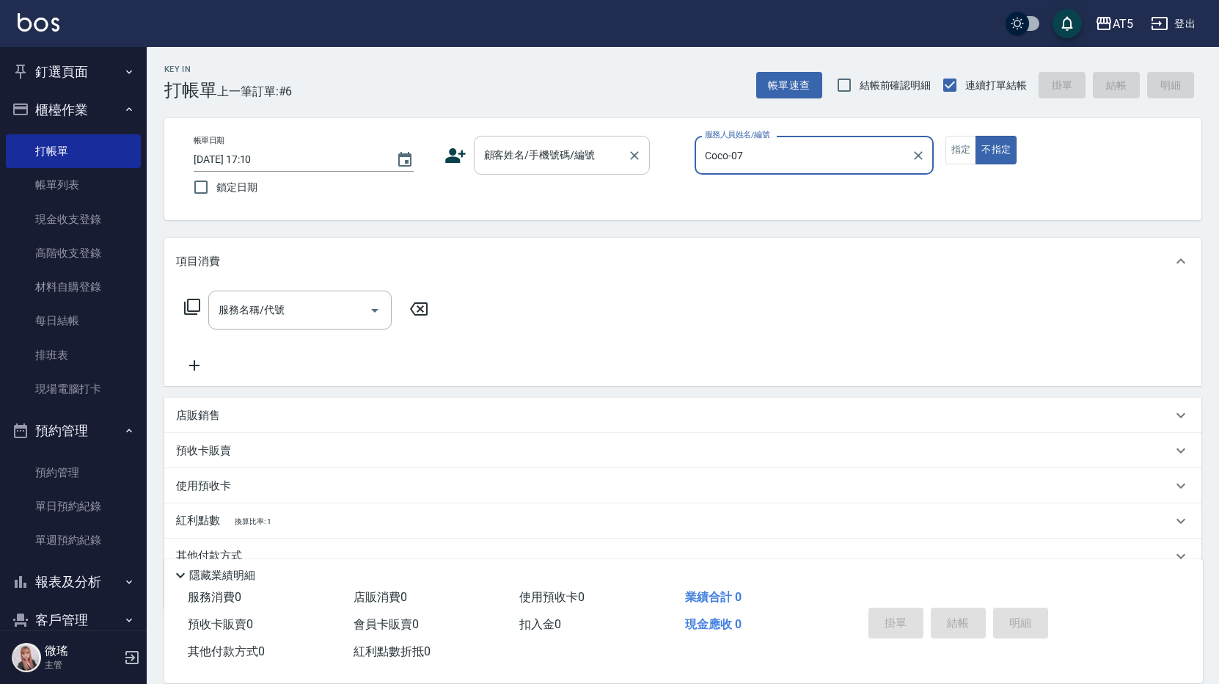
click at [535, 157] on input "顧客姓名/手機號碼/編號" at bounding box center [550, 155] width 141 height 26
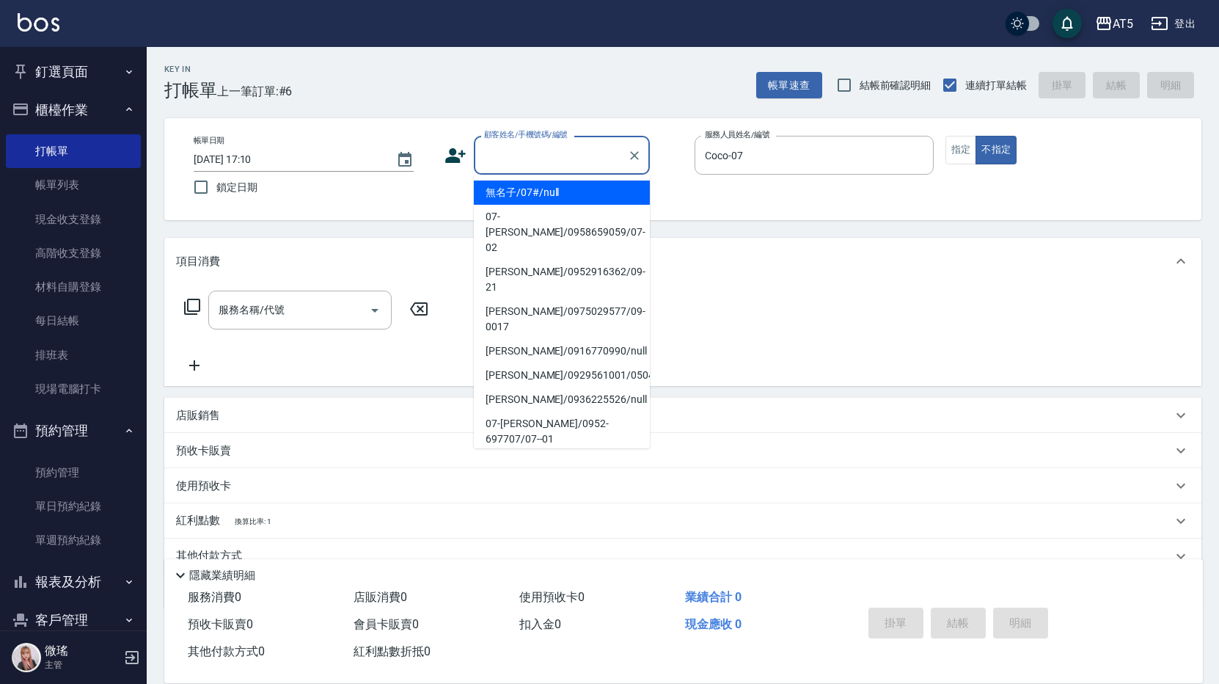
click at [565, 199] on li "無名子/07#/null" at bounding box center [562, 192] width 176 height 24
type input "無名子/07#/null"
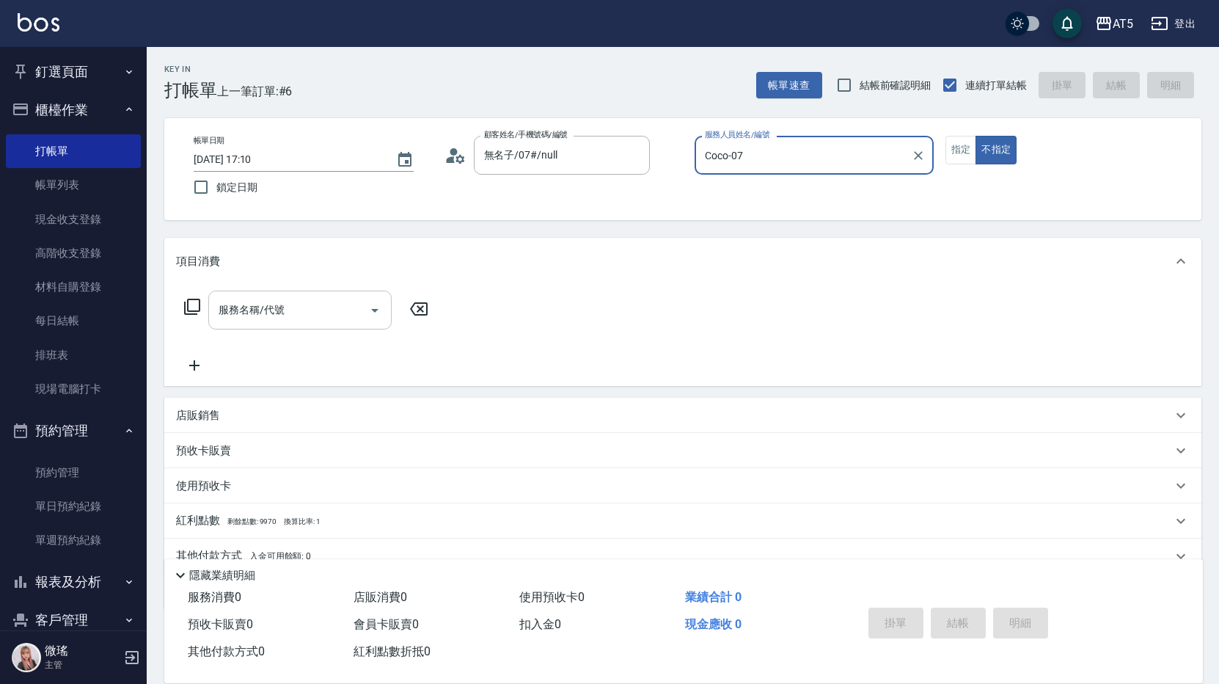
click at [295, 315] on input "服務名稱/代號" at bounding box center [289, 310] width 148 height 26
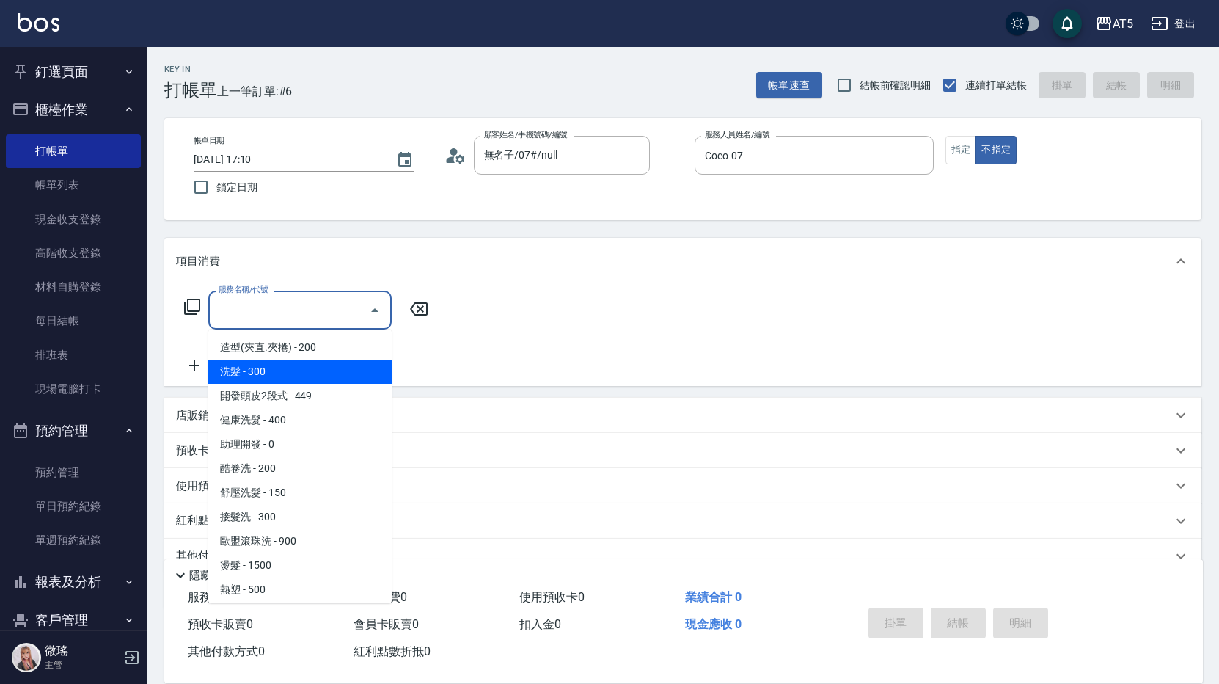
click at [299, 365] on span "洗髮 - 300" at bounding box center [299, 371] width 183 height 24
type input "洗髮(201)"
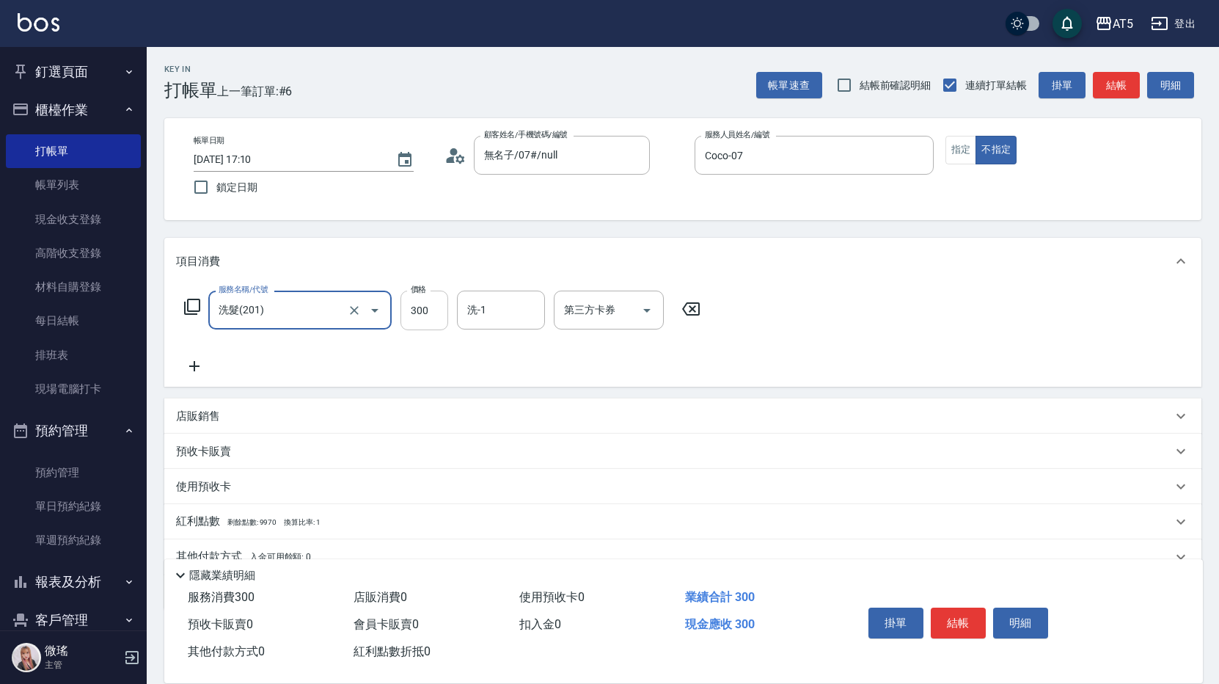
click at [442, 312] on input "300" at bounding box center [424, 310] width 48 height 40
type input "0"
type input "40"
type input "400"
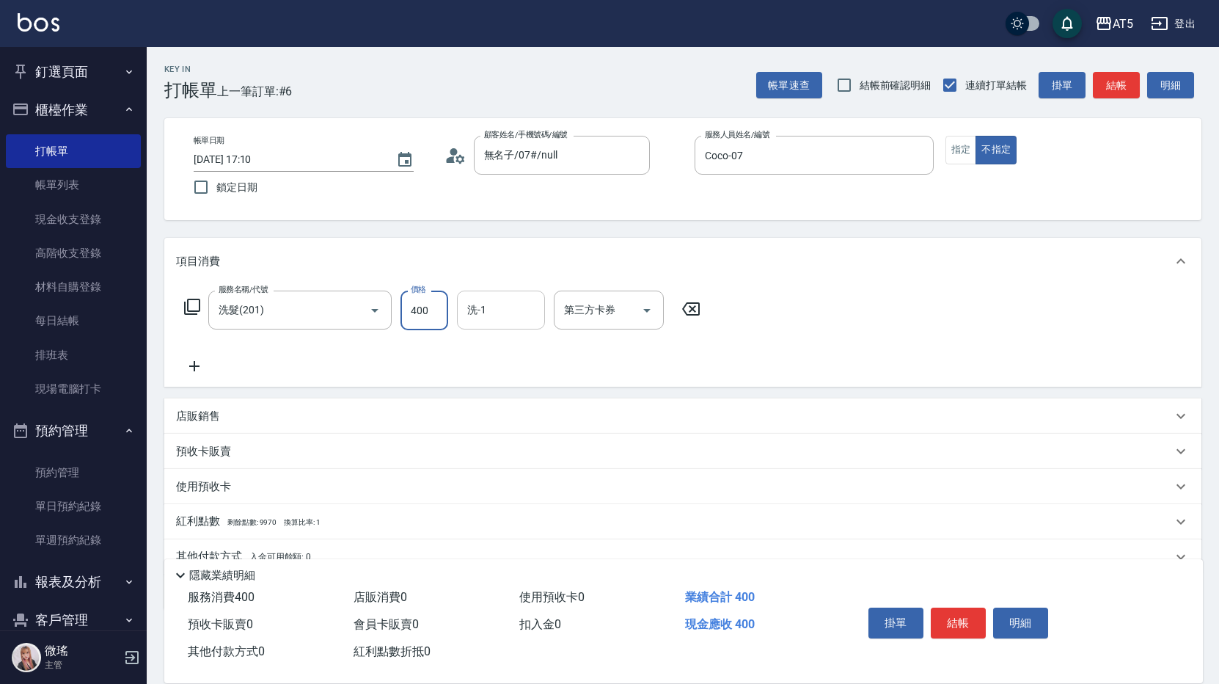
click at [514, 309] on input "洗-1" at bounding box center [501, 310] width 75 height 26
click at [942, 314] on div "服務名稱/代號 洗髮(201) 服務名稱/代號 價格 400 價格 洗-1 洗-1 第三方卡券 第三方卡券" at bounding box center [682, 336] width 1037 height 102
click at [953, 619] on button "結帳" at bounding box center [958, 622] width 55 height 31
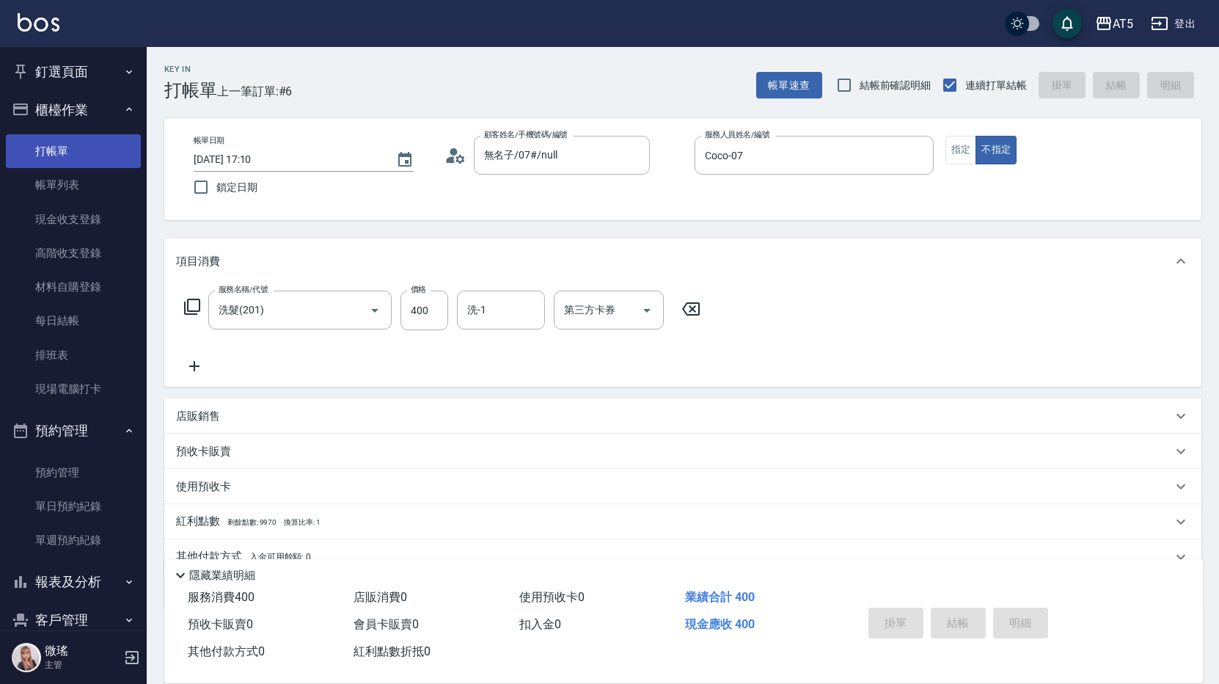
type input "0"
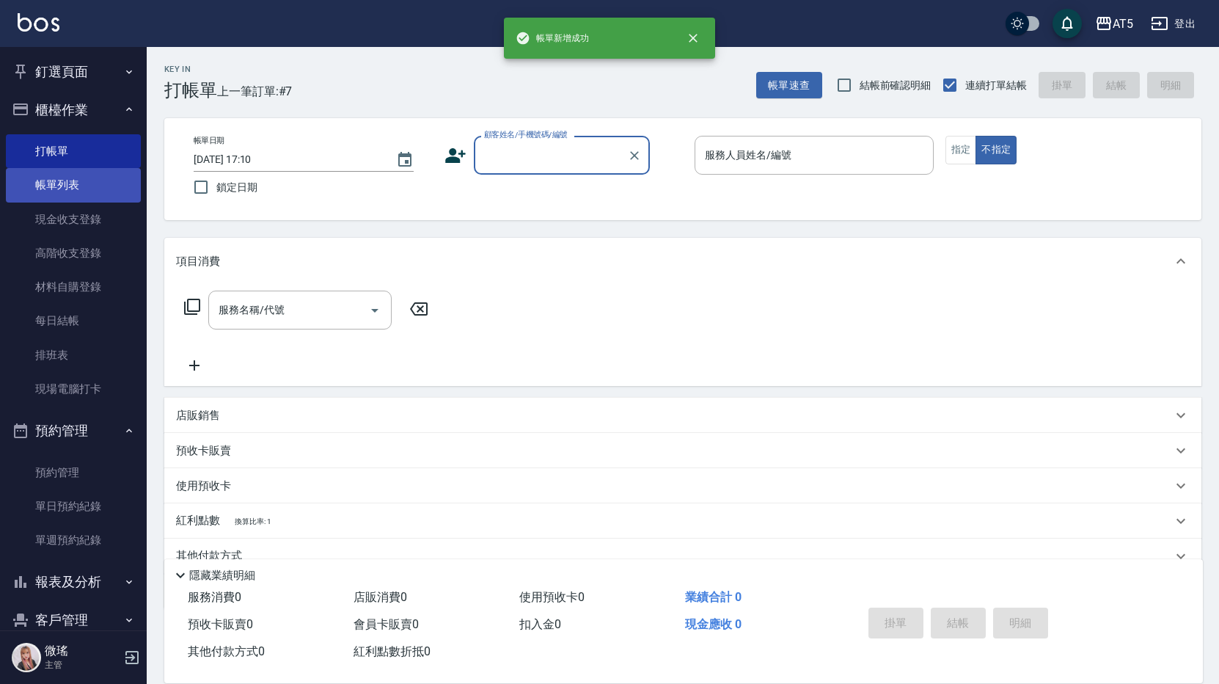
click at [78, 181] on link "帳單列表" at bounding box center [73, 185] width 135 height 34
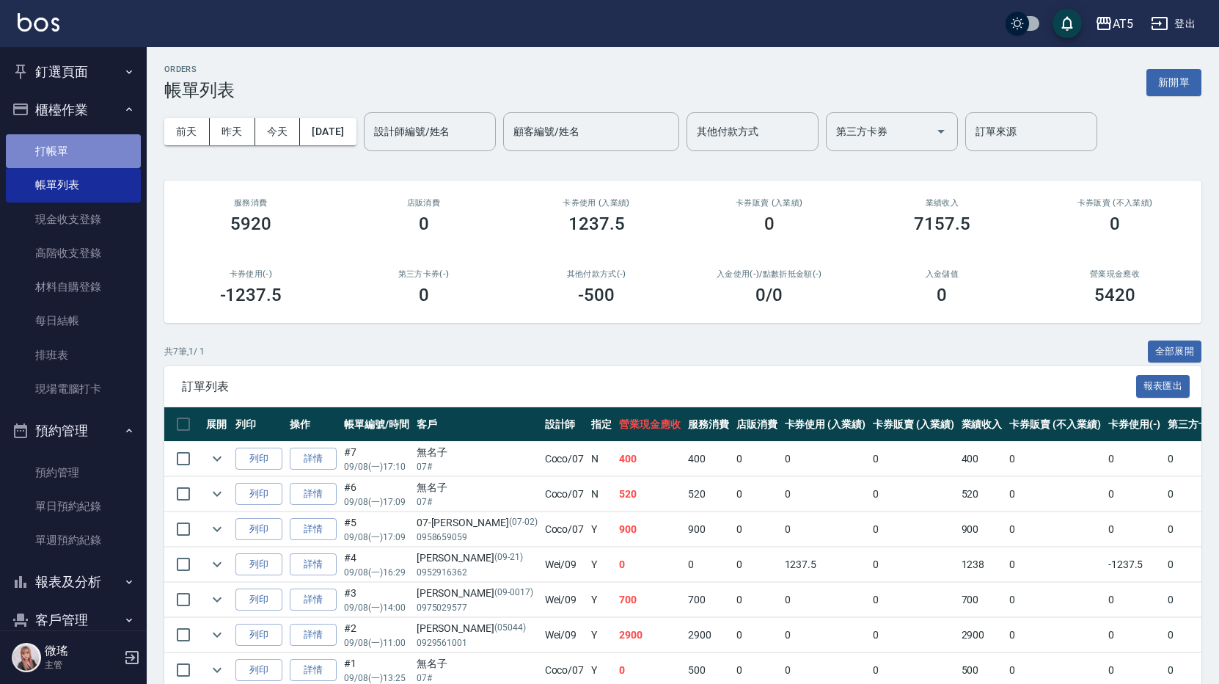
click at [75, 147] on link "打帳單" at bounding box center [73, 151] width 135 height 34
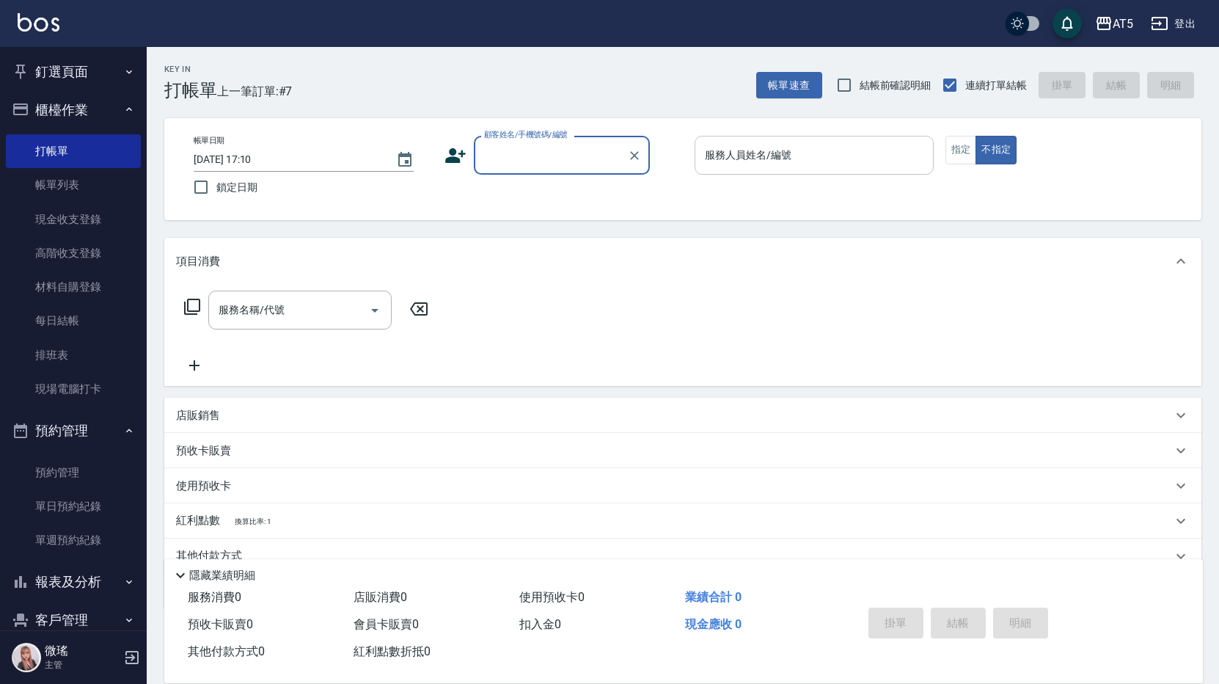
click at [769, 158] on input "服務人員姓名/編號" at bounding box center [814, 155] width 226 height 26
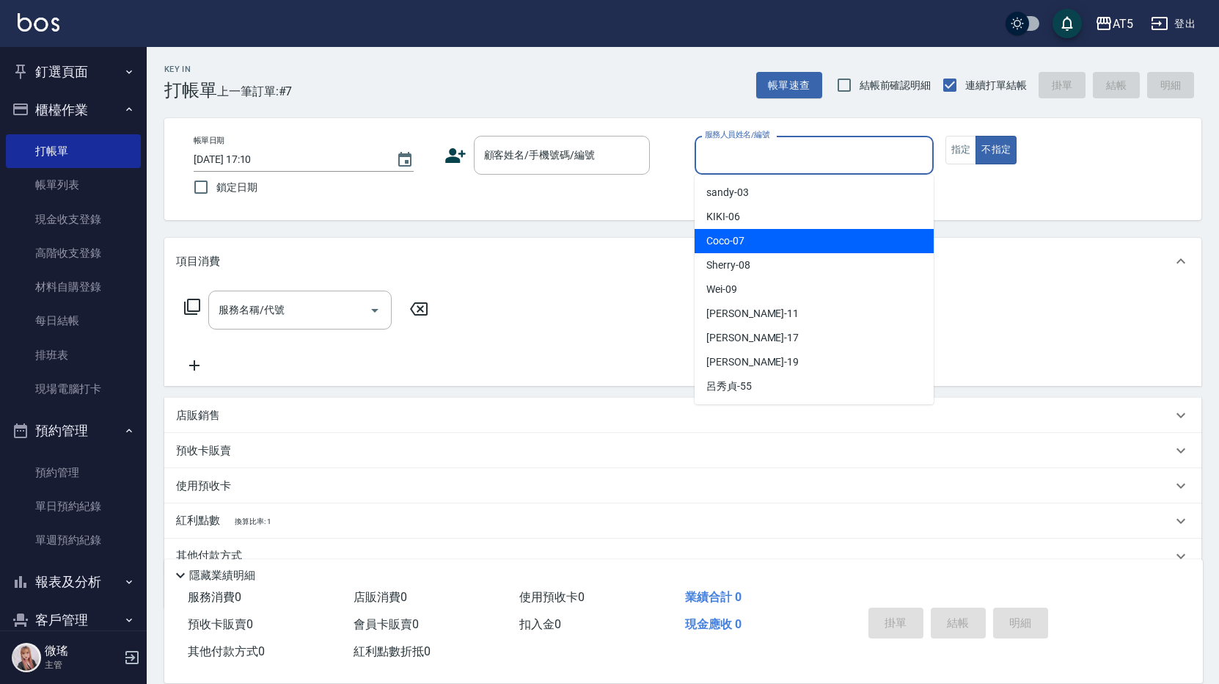
click at [777, 241] on div "Coco -07" at bounding box center [814, 241] width 239 height 24
type input "Coco-07"
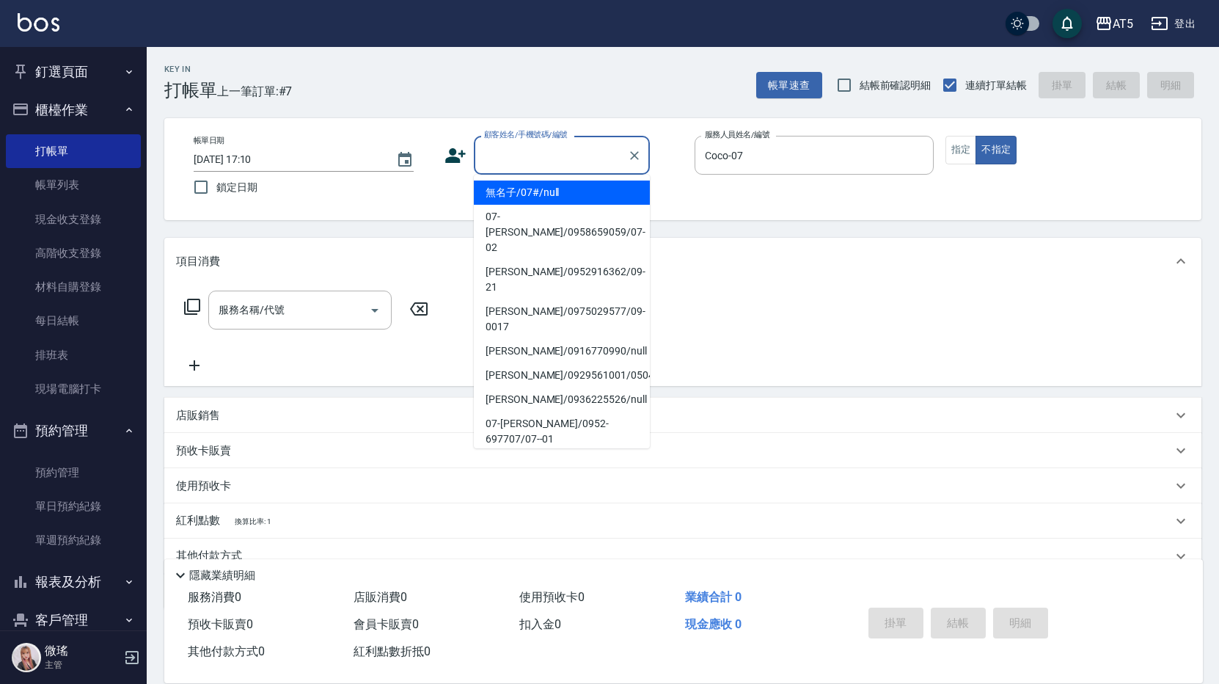
click at [523, 159] on input "顧客姓名/手機號碼/編號" at bounding box center [550, 155] width 141 height 26
click at [549, 191] on li "無名子/07#/null" at bounding box center [562, 192] width 176 height 24
type input "無名子/07#/null"
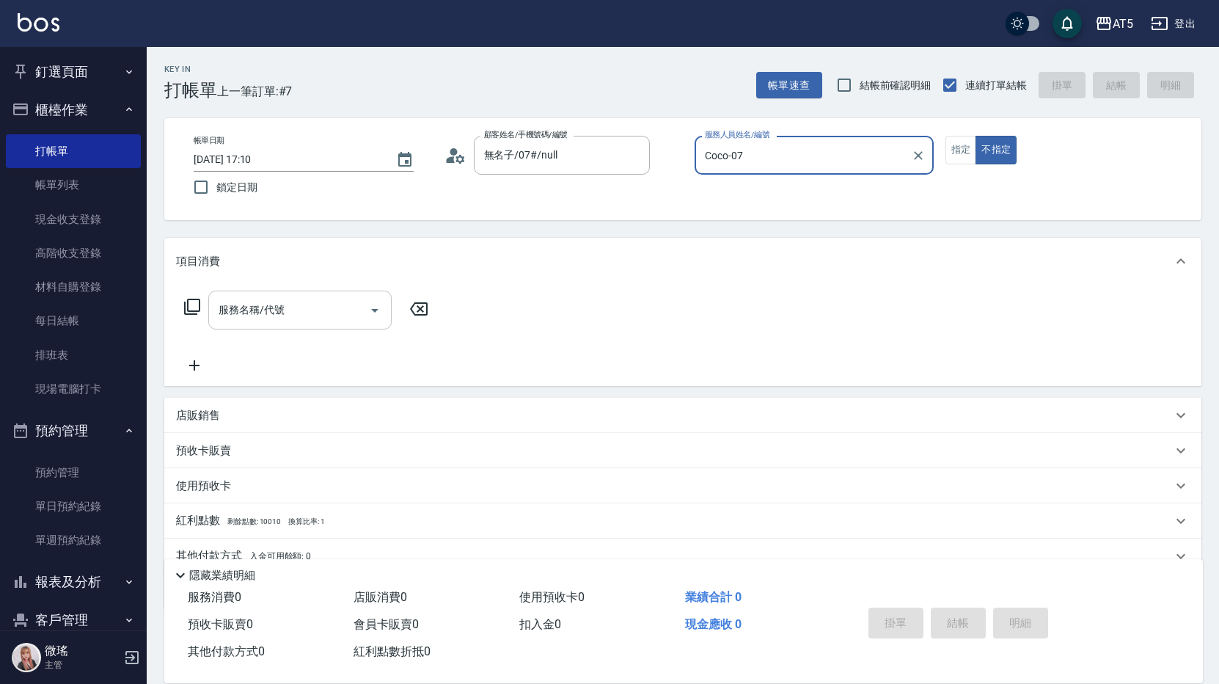
click at [249, 307] on div "服務名稱/代號 服務名稱/代號" at bounding box center [299, 309] width 183 height 39
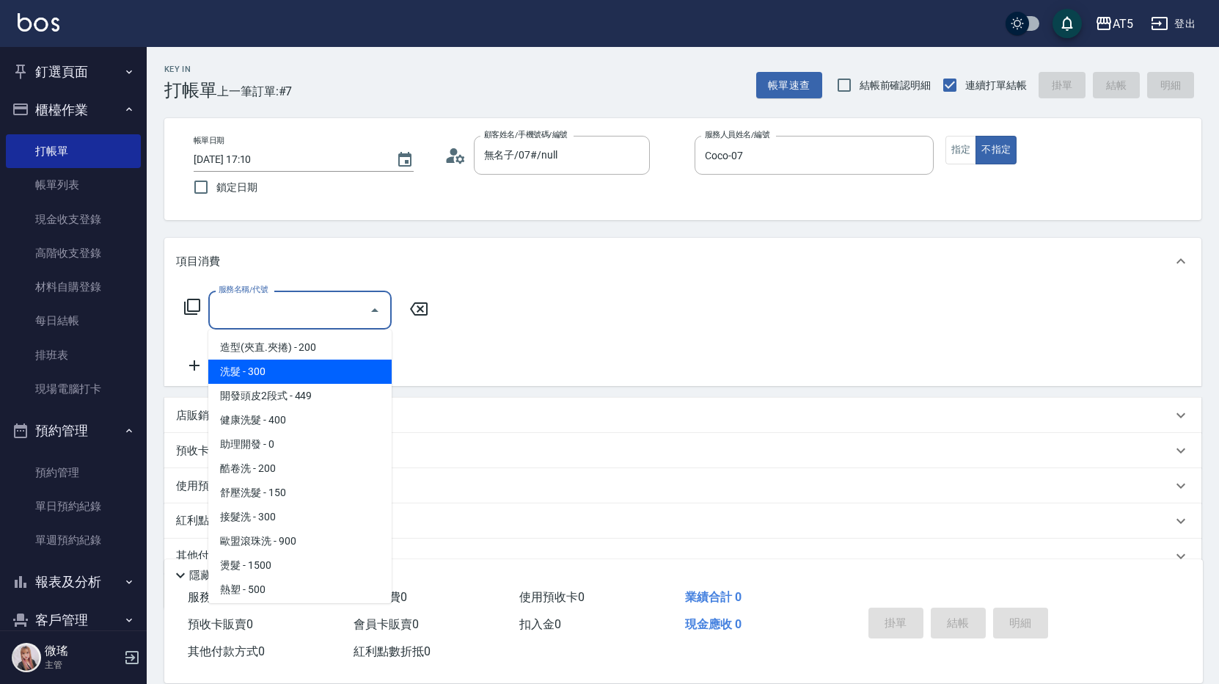
click at [273, 374] on span "洗髮 - 300" at bounding box center [299, 371] width 183 height 24
type input "洗髮(201)"
type input "30"
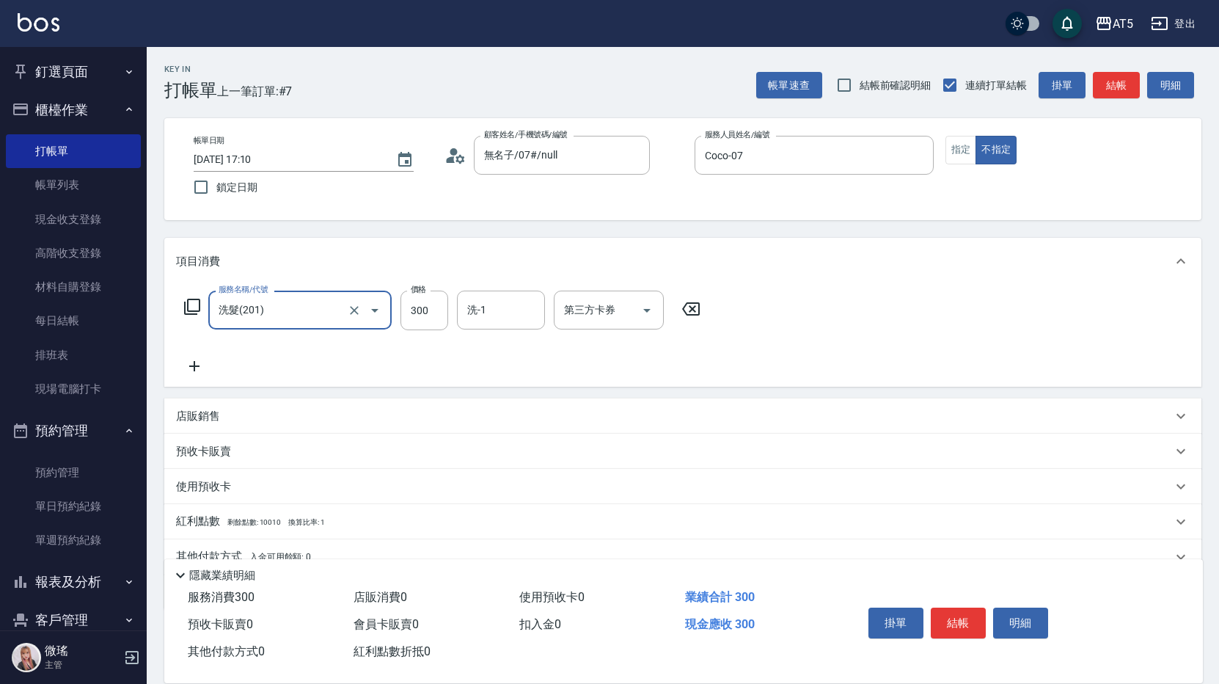
click at [194, 304] on icon at bounding box center [192, 307] width 18 height 18
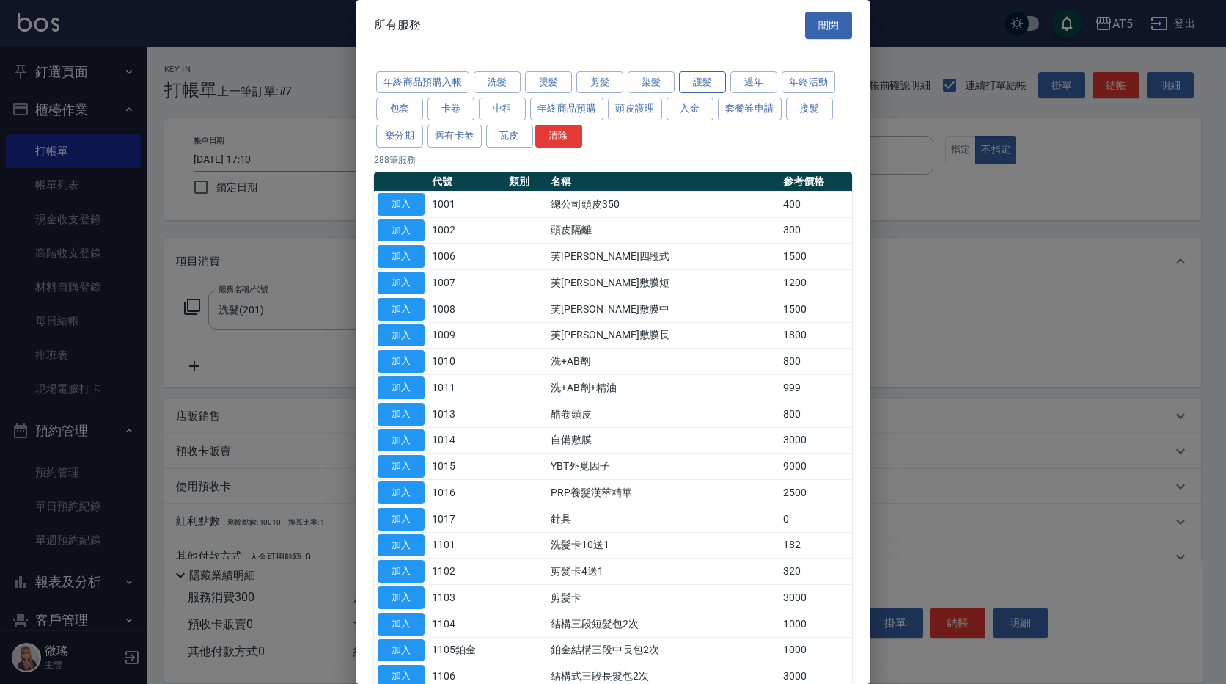
click at [702, 89] on button "護髮" at bounding box center [702, 82] width 47 height 23
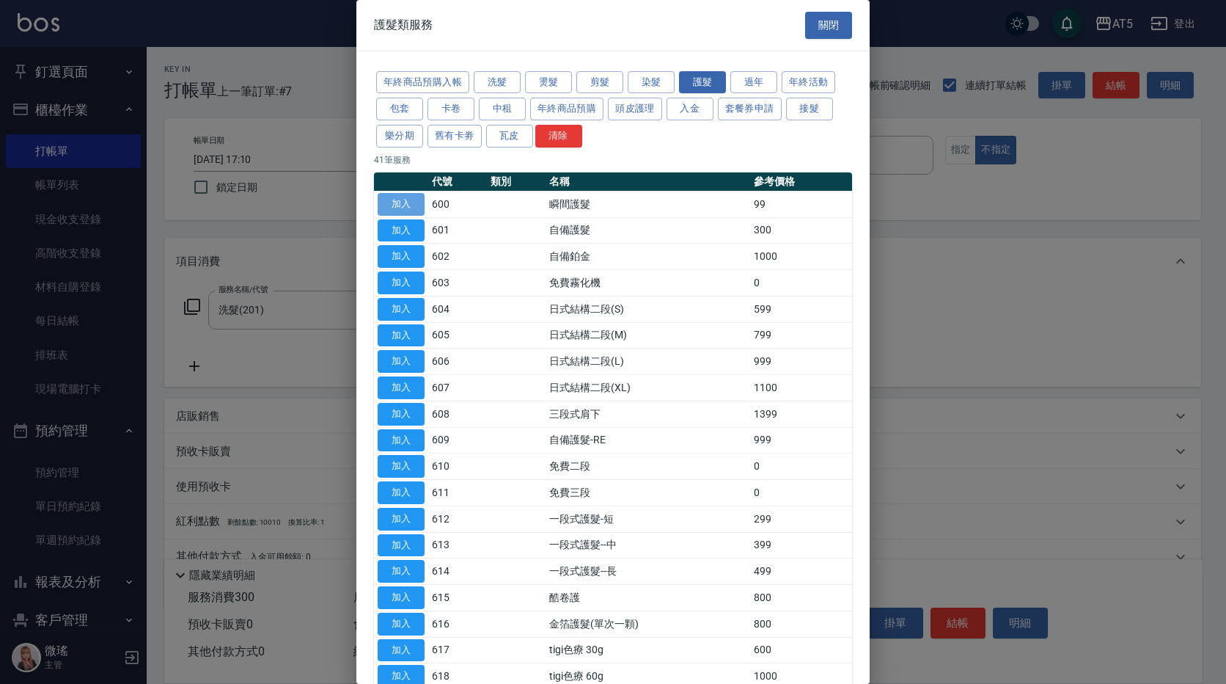
click at [411, 205] on button "加入" at bounding box center [401, 204] width 47 height 23
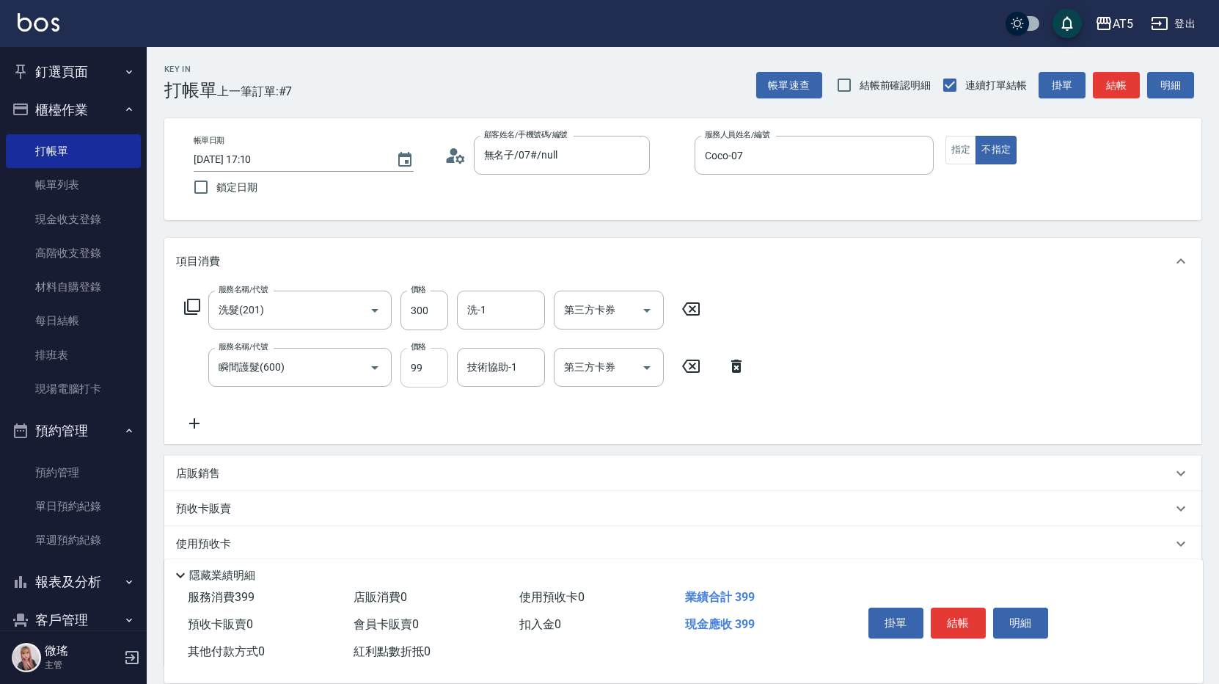
click at [408, 368] on input "99" at bounding box center [424, 368] width 48 height 40
type input "20"
type input "50"
type input "200"
click at [867, 257] on div "項目消費" at bounding box center [674, 261] width 996 height 15
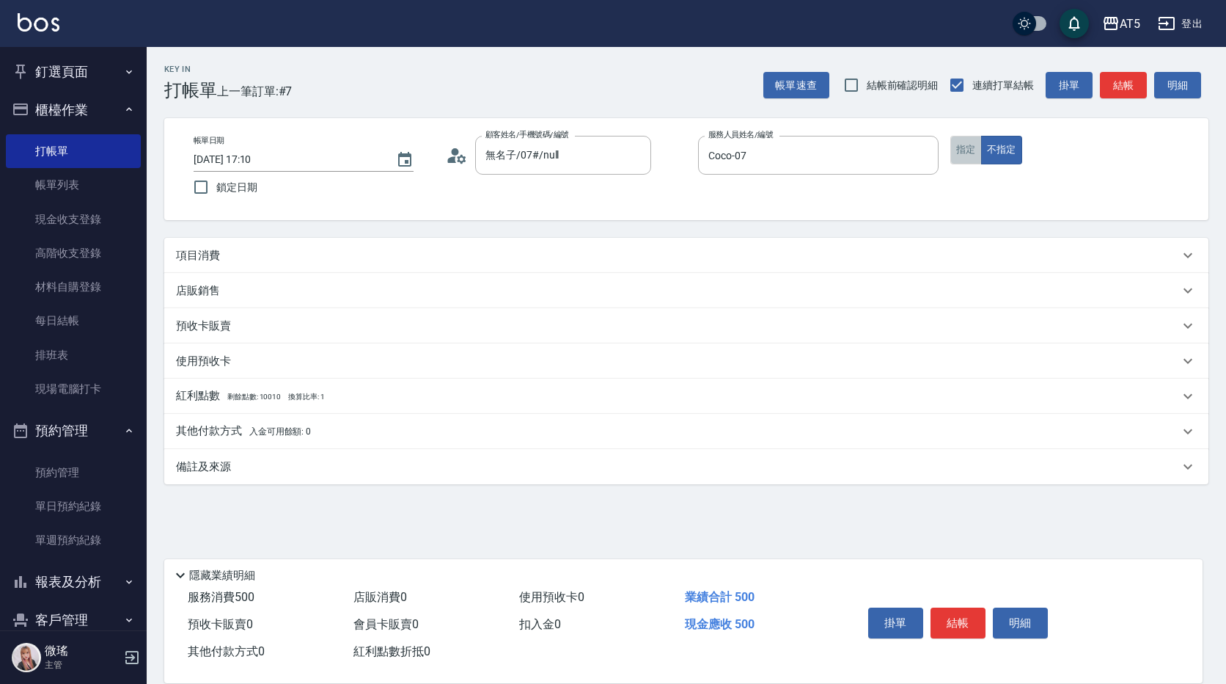
click at [957, 157] on button "指定" at bounding box center [967, 150] width 32 height 29
click at [729, 268] on div "項目消費" at bounding box center [686, 255] width 1044 height 35
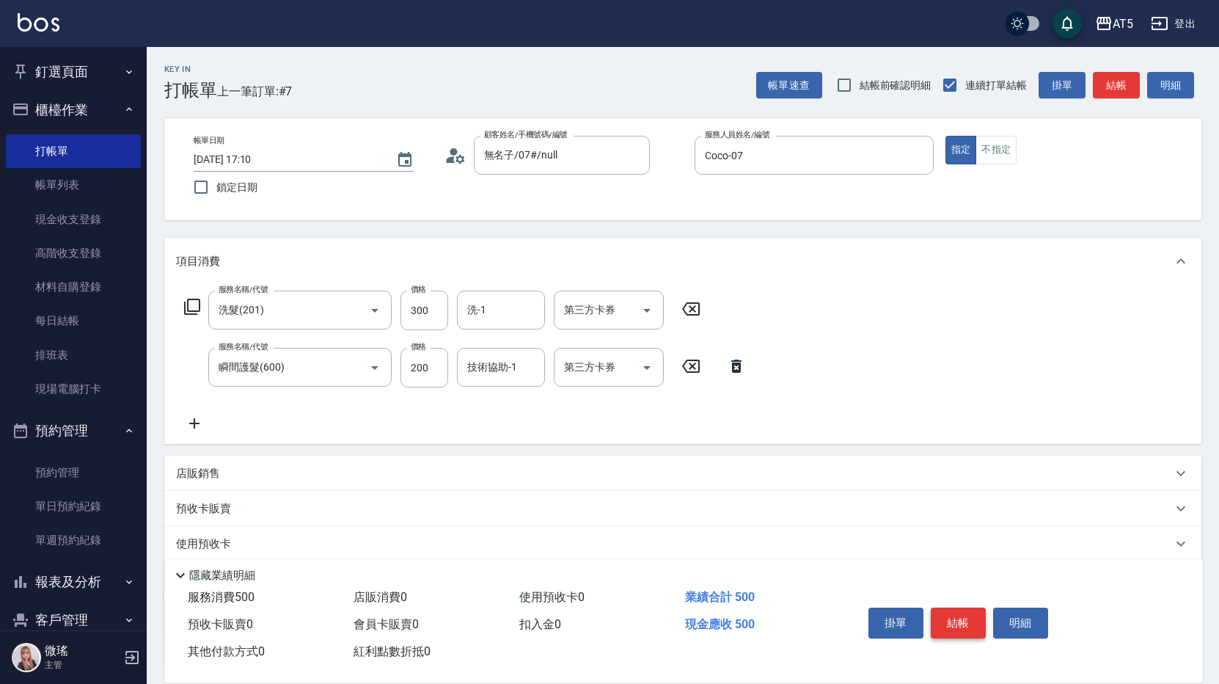
click at [949, 623] on button "結帳" at bounding box center [958, 622] width 55 height 31
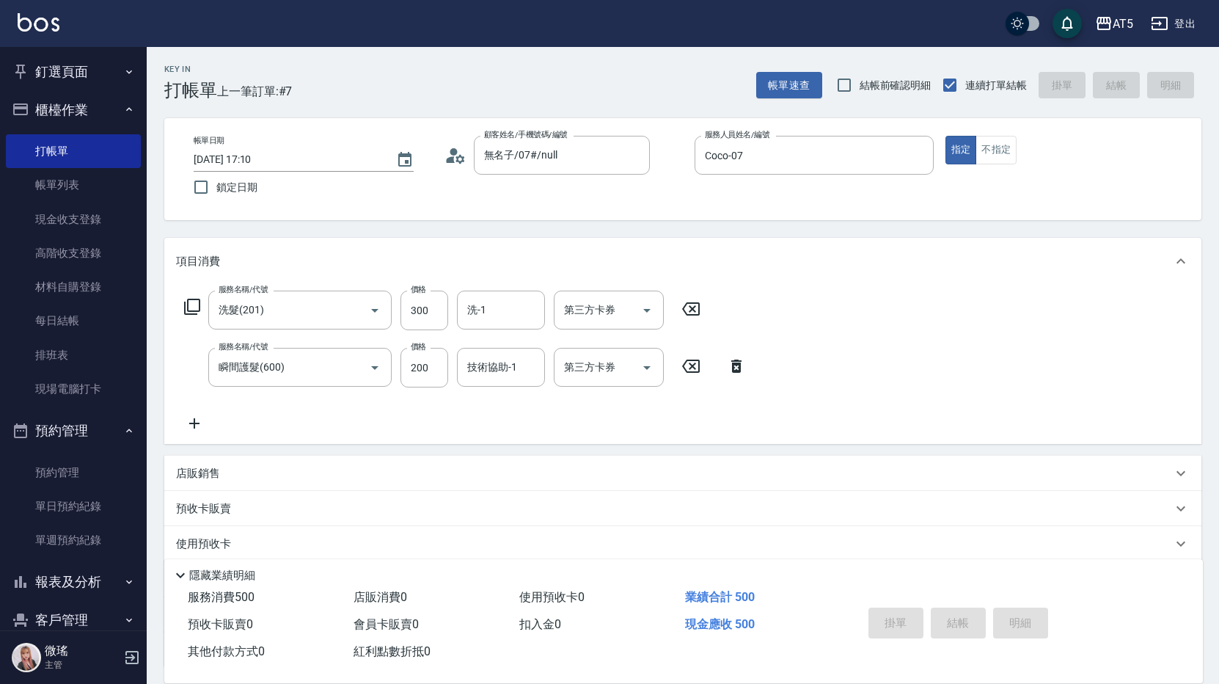
type input "[DATE] 17:11"
type input "0"
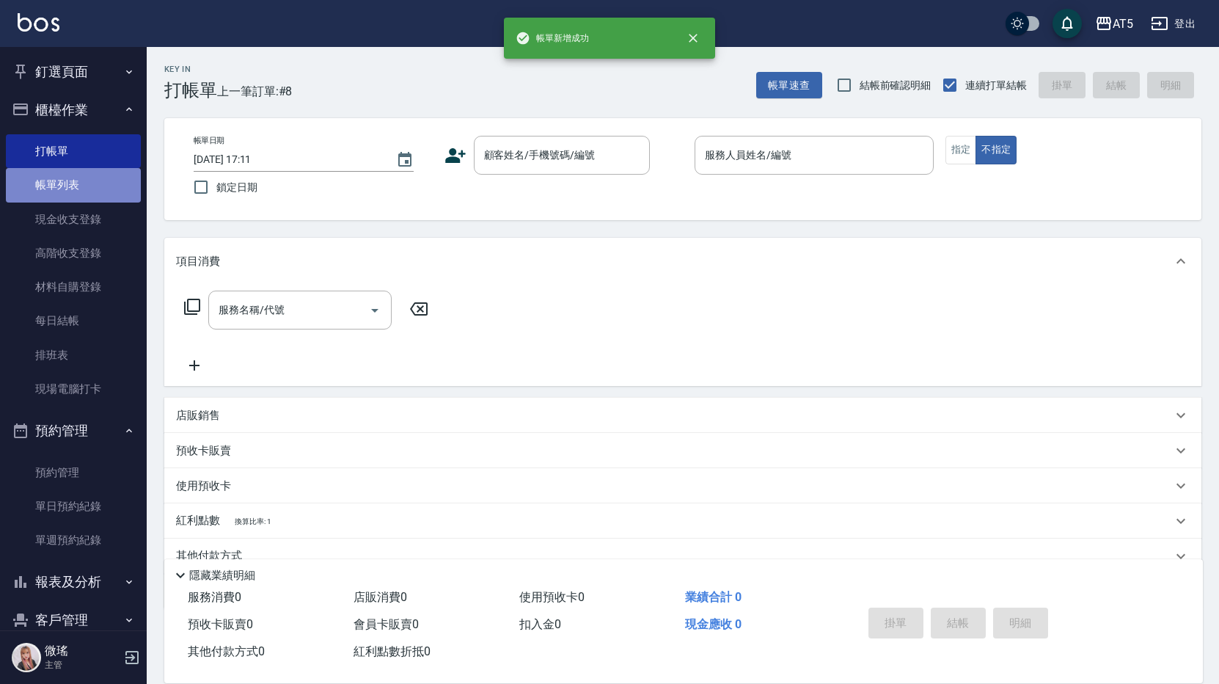
click at [95, 195] on link "帳單列表" at bounding box center [73, 185] width 135 height 34
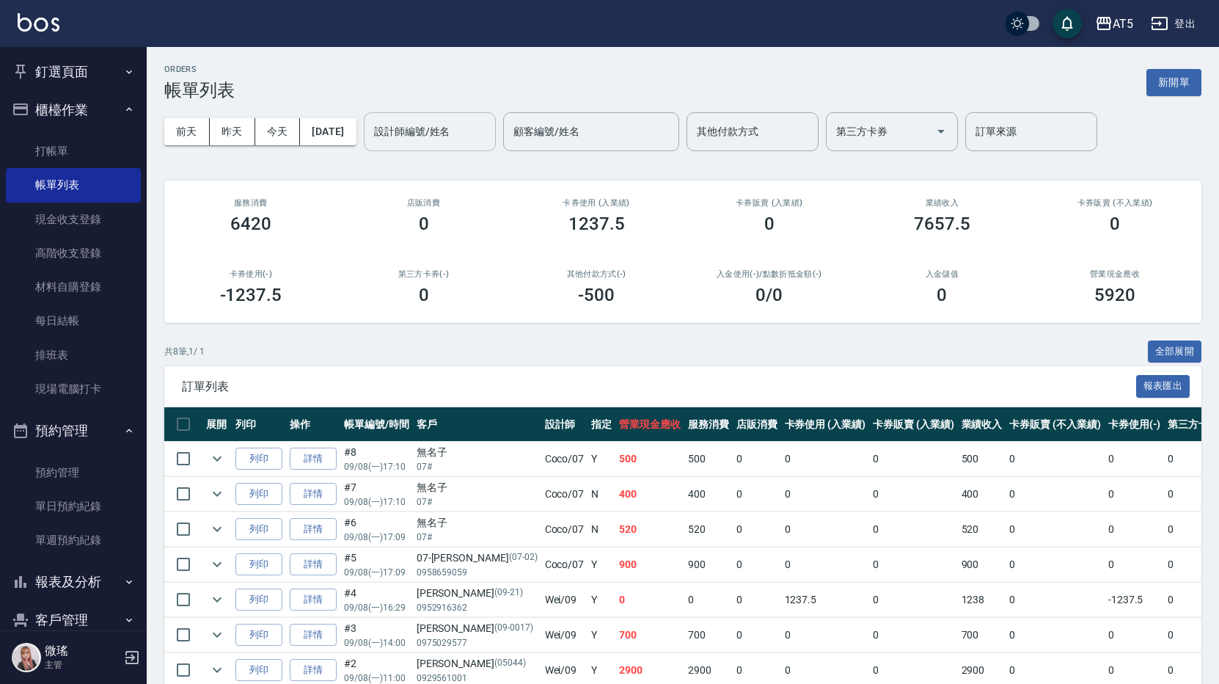
click at [430, 138] on input "設計師編號/姓名" at bounding box center [429, 132] width 119 height 26
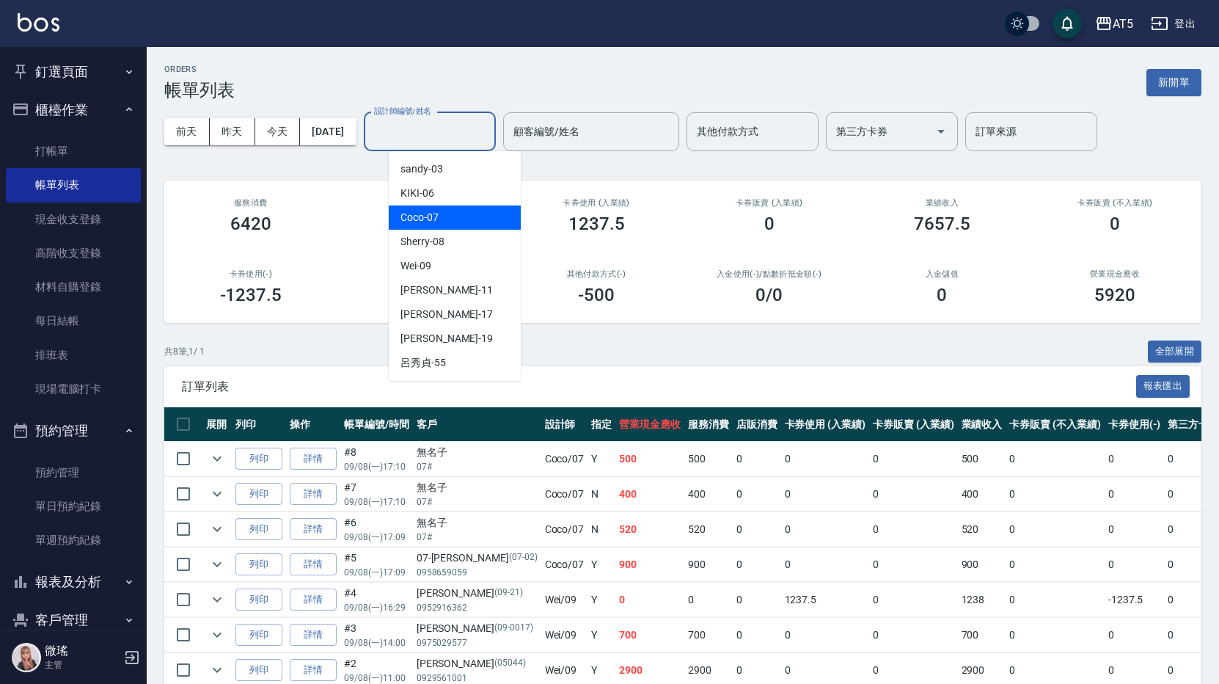
click at [492, 221] on div "Coco -07" at bounding box center [455, 217] width 132 height 24
type input "Coco-07"
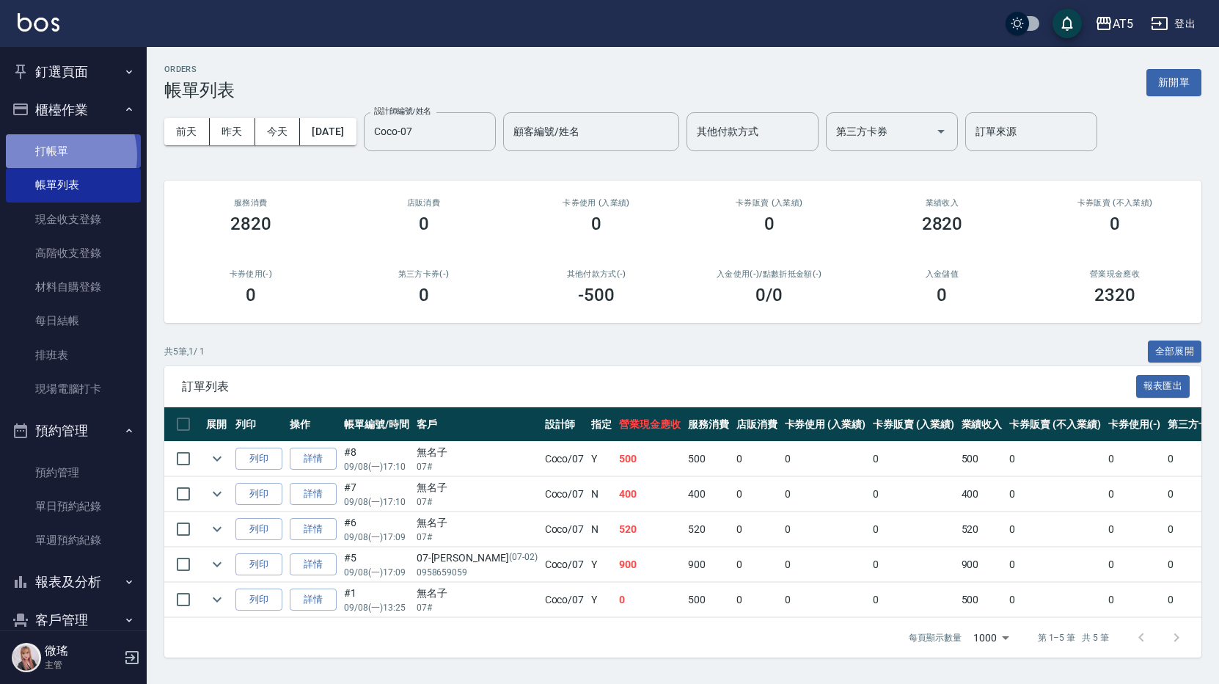
click at [54, 155] on link "打帳單" at bounding box center [73, 151] width 135 height 34
